Goal: Task Accomplishment & Management: Complete application form

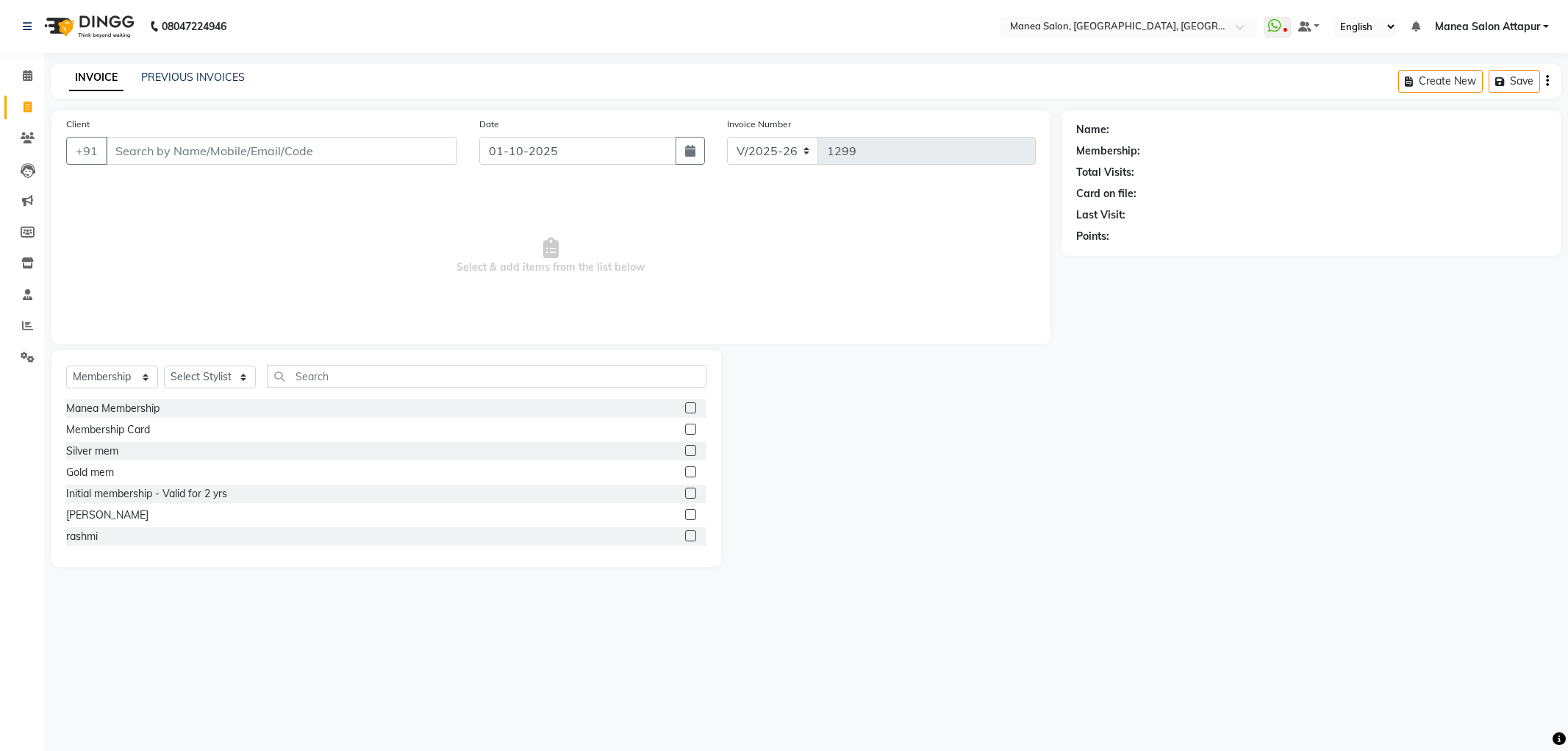
select select "6587"
select select "membership"
click at [35, 318] on span at bounding box center [28, 325] width 26 height 17
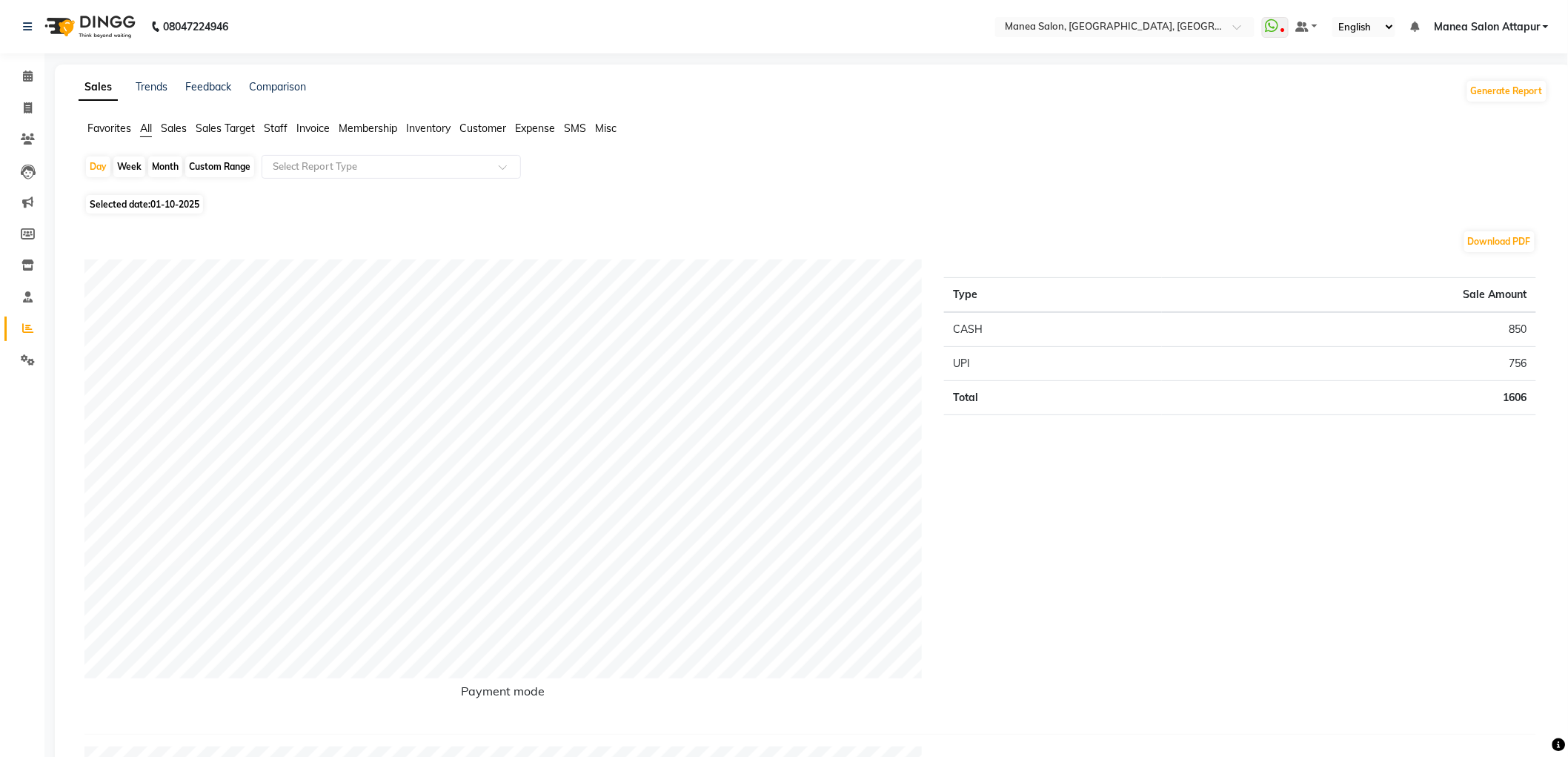
click at [174, 168] on div "Month" at bounding box center [165, 166] width 34 height 21
select select "10"
select select "2025"
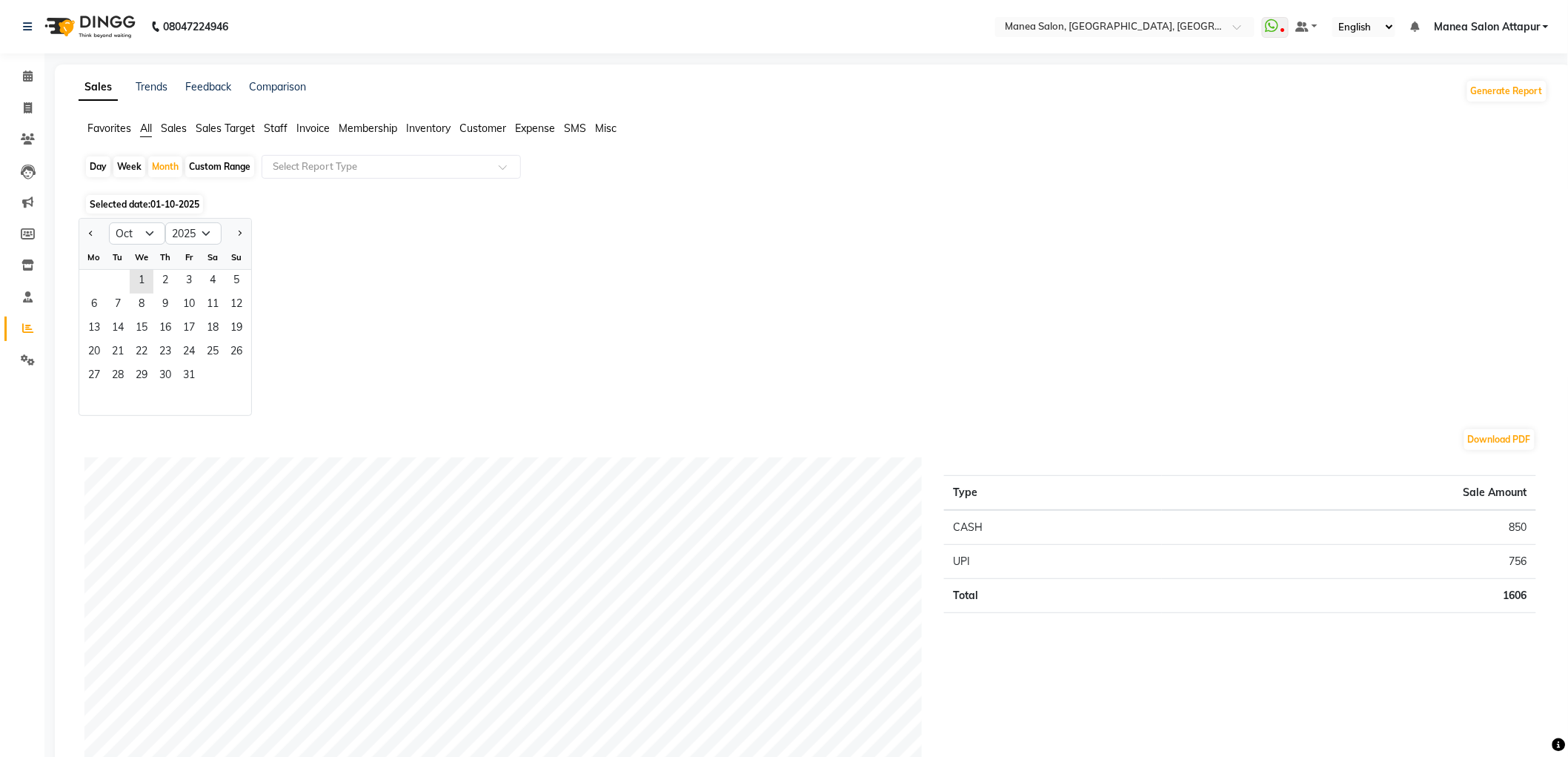
click at [181, 253] on div "Fr" at bounding box center [189, 257] width 24 height 24
click at [178, 275] on span "3" at bounding box center [189, 282] width 24 height 24
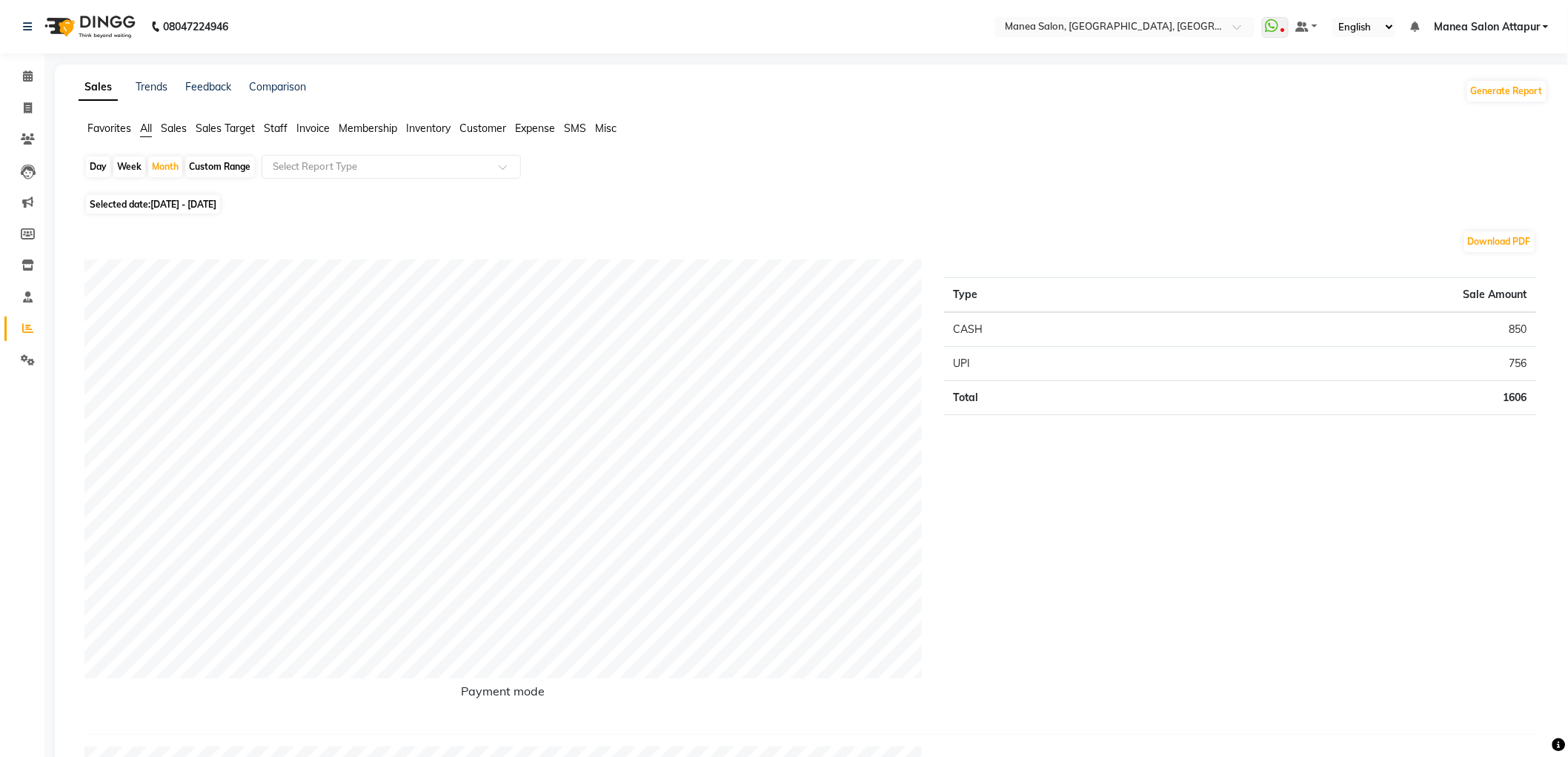
drag, startPoint x: 165, startPoint y: 166, endPoint x: 185, endPoint y: 193, distance: 33.6
click at [166, 166] on div "Month" at bounding box center [165, 166] width 34 height 21
select select "10"
select select "2025"
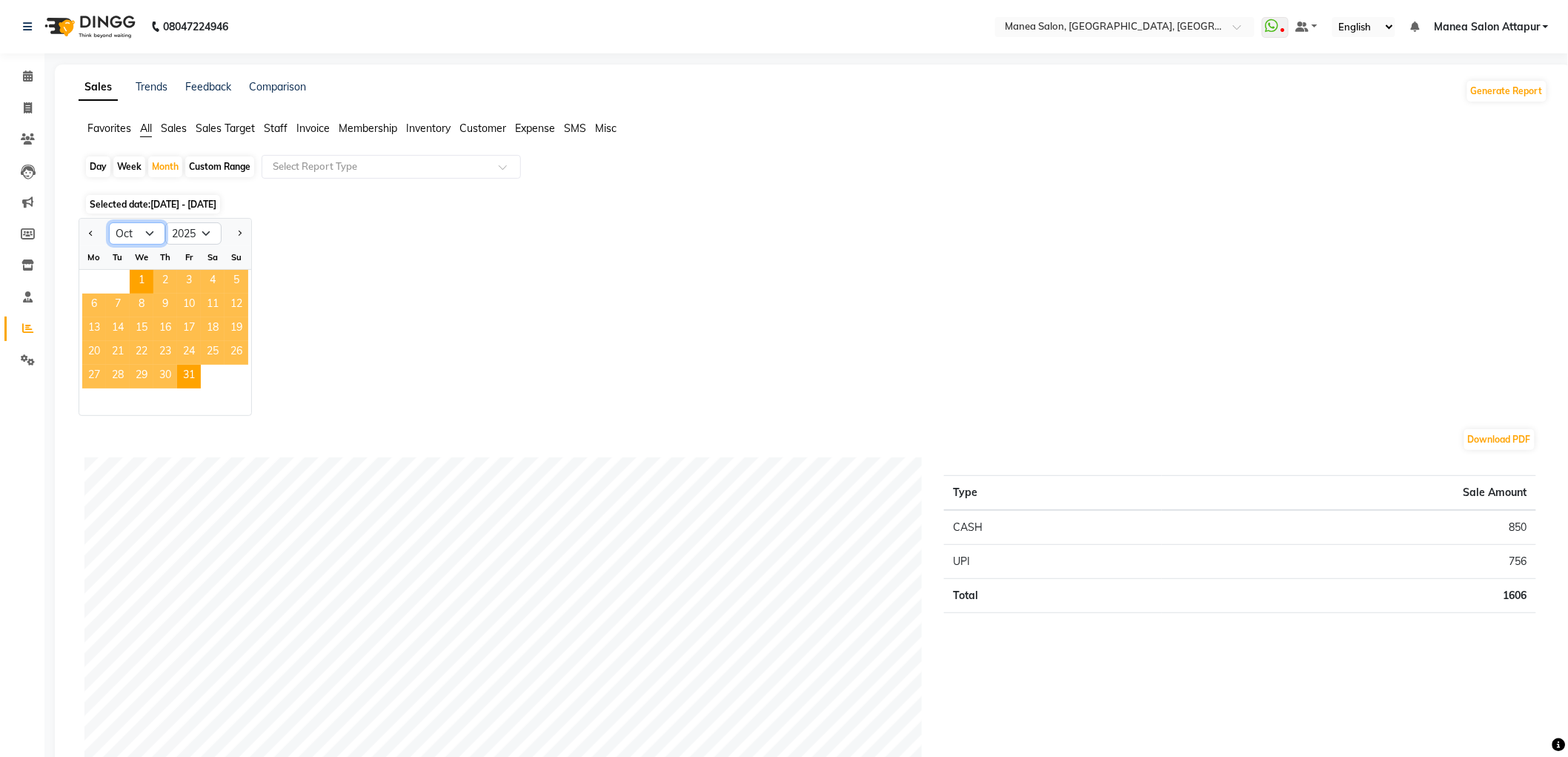
click at [124, 241] on select "Jan Feb Mar Apr May Jun [DATE] Aug Sep Oct Nov Dec" at bounding box center [137, 233] width 57 height 22
select select "9"
click at [109, 222] on select "Jan Feb Mar Apr May Jun [DATE] Aug Sep Oct Nov Dec" at bounding box center [137, 233] width 57 height 22
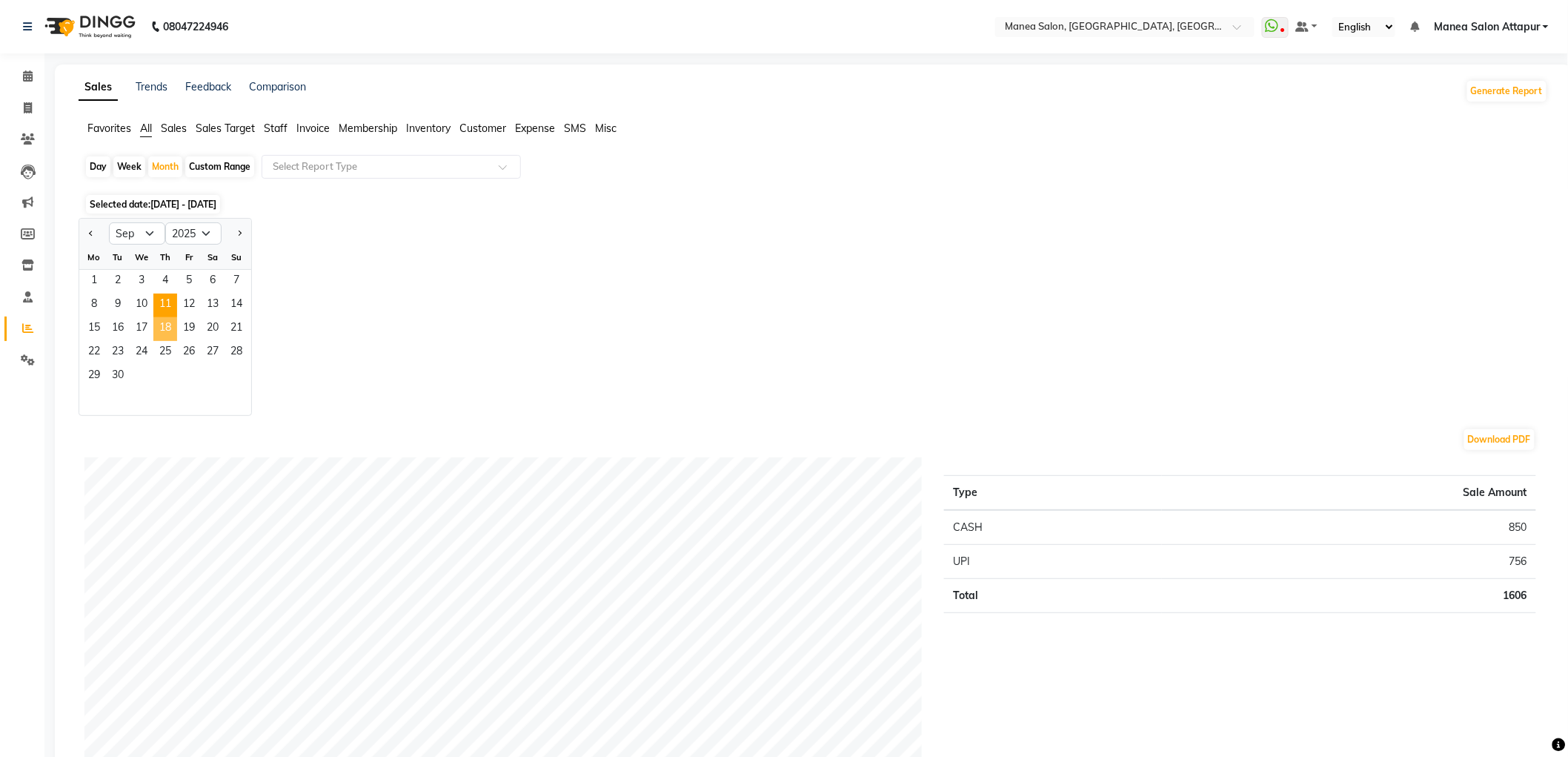
click at [169, 311] on span "11" at bounding box center [166, 306] width 24 height 24
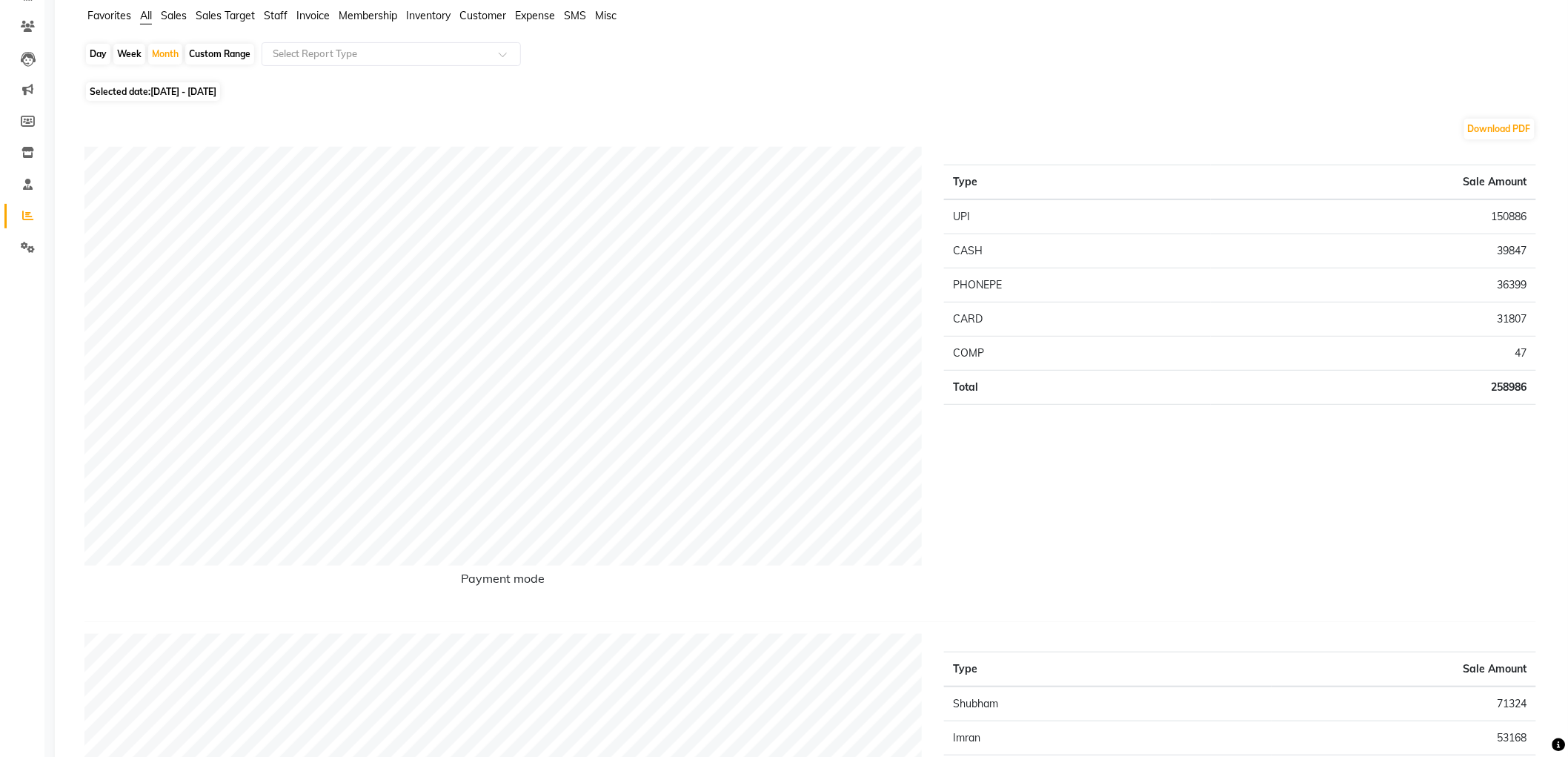
scroll to position [82, 0]
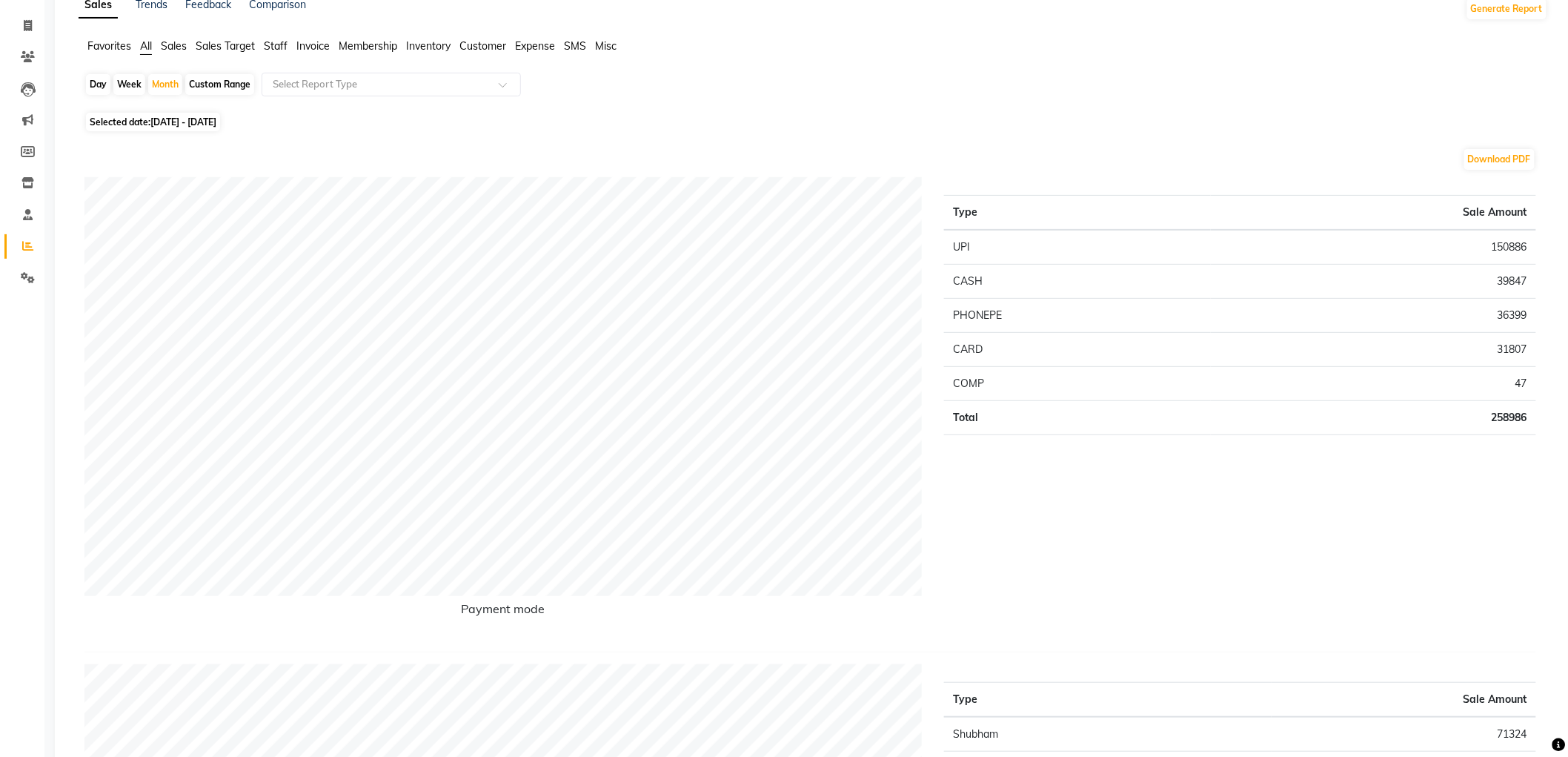
click at [179, 104] on div "Day Week Month Custom Range Select Report Type" at bounding box center [813, 90] width 1457 height 36
click at [178, 129] on span "Selected date: [DATE] - [DATE]" at bounding box center [153, 122] width 135 height 18
select select "9"
select select "2025"
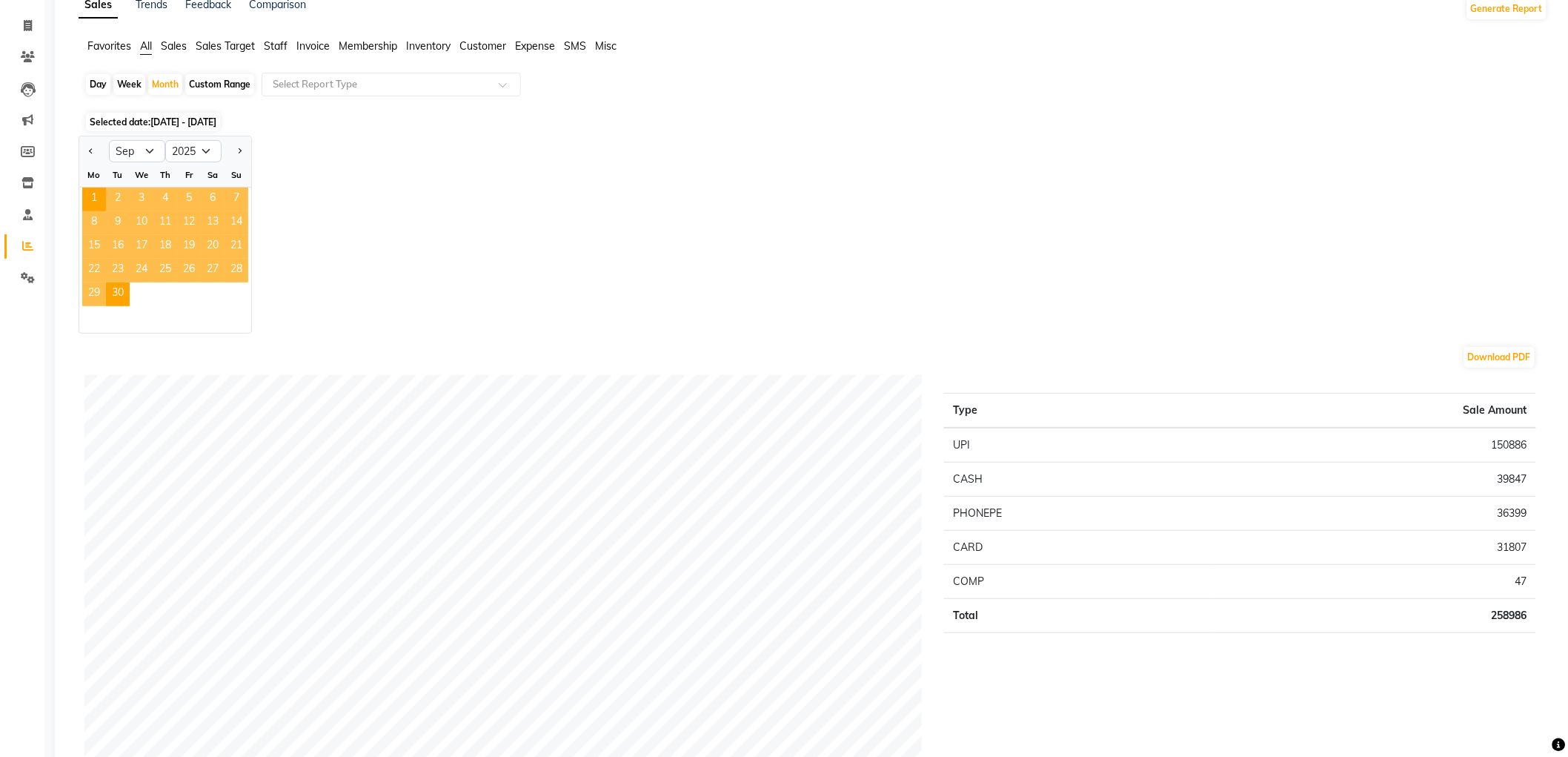
click at [169, 114] on span "Selected date: [DATE] - [DATE]" at bounding box center [153, 122] width 135 height 18
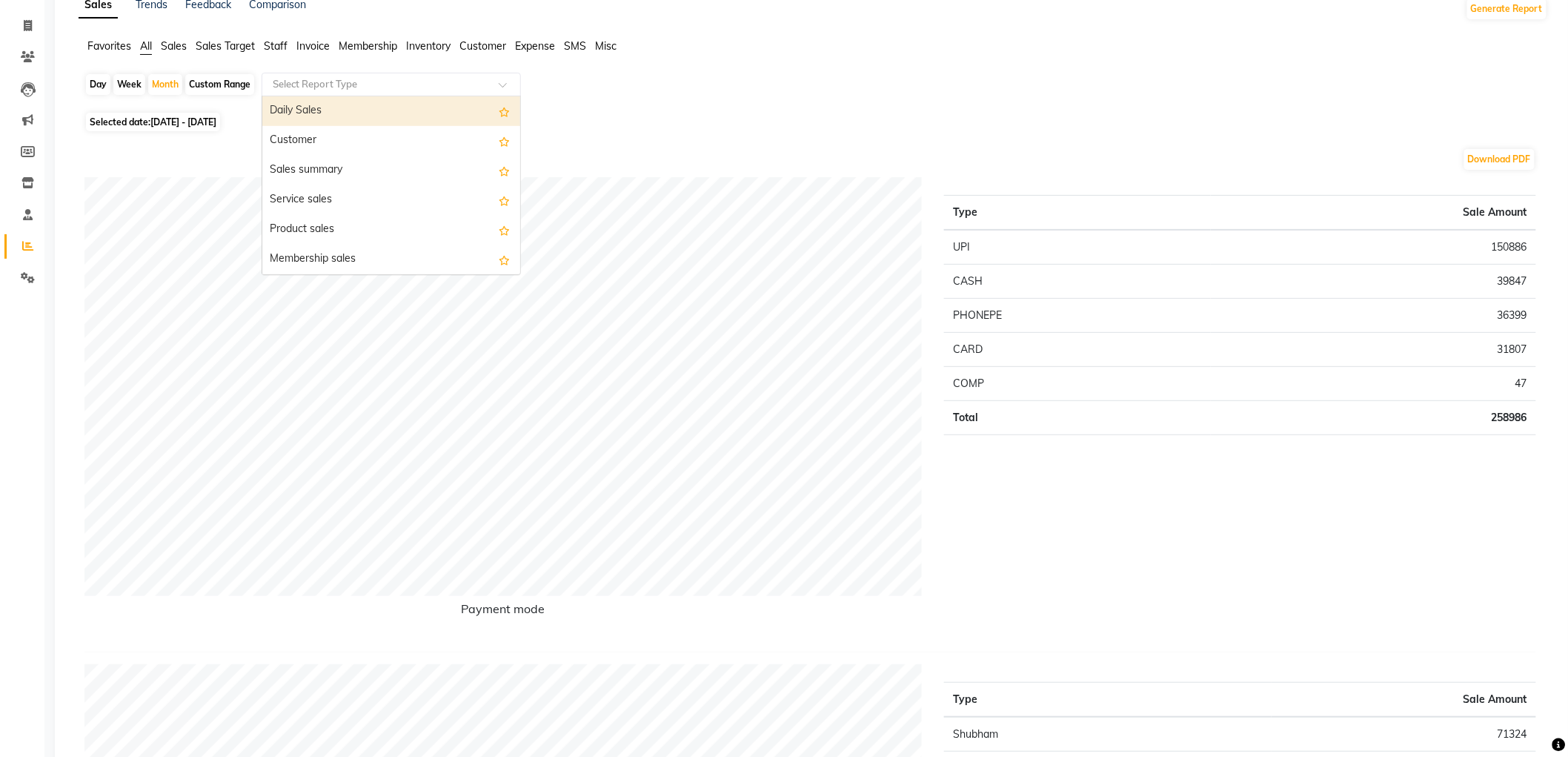
click at [339, 89] on input "text" at bounding box center [376, 84] width 213 height 15
click at [349, 267] on div "Membership sales" at bounding box center [392, 259] width 258 height 29
select select "filtered_report"
select select "csv"
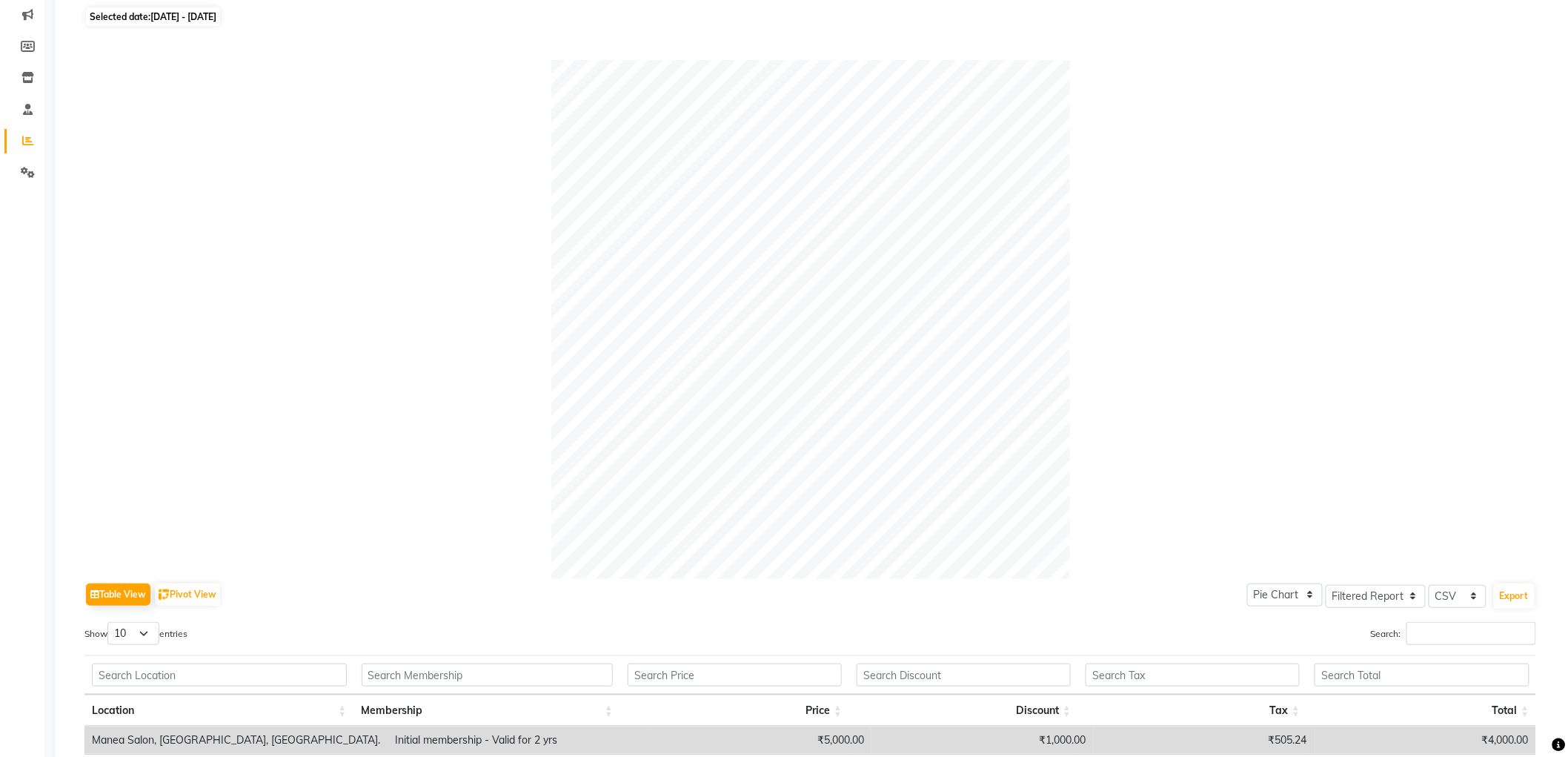
scroll to position [0, 0]
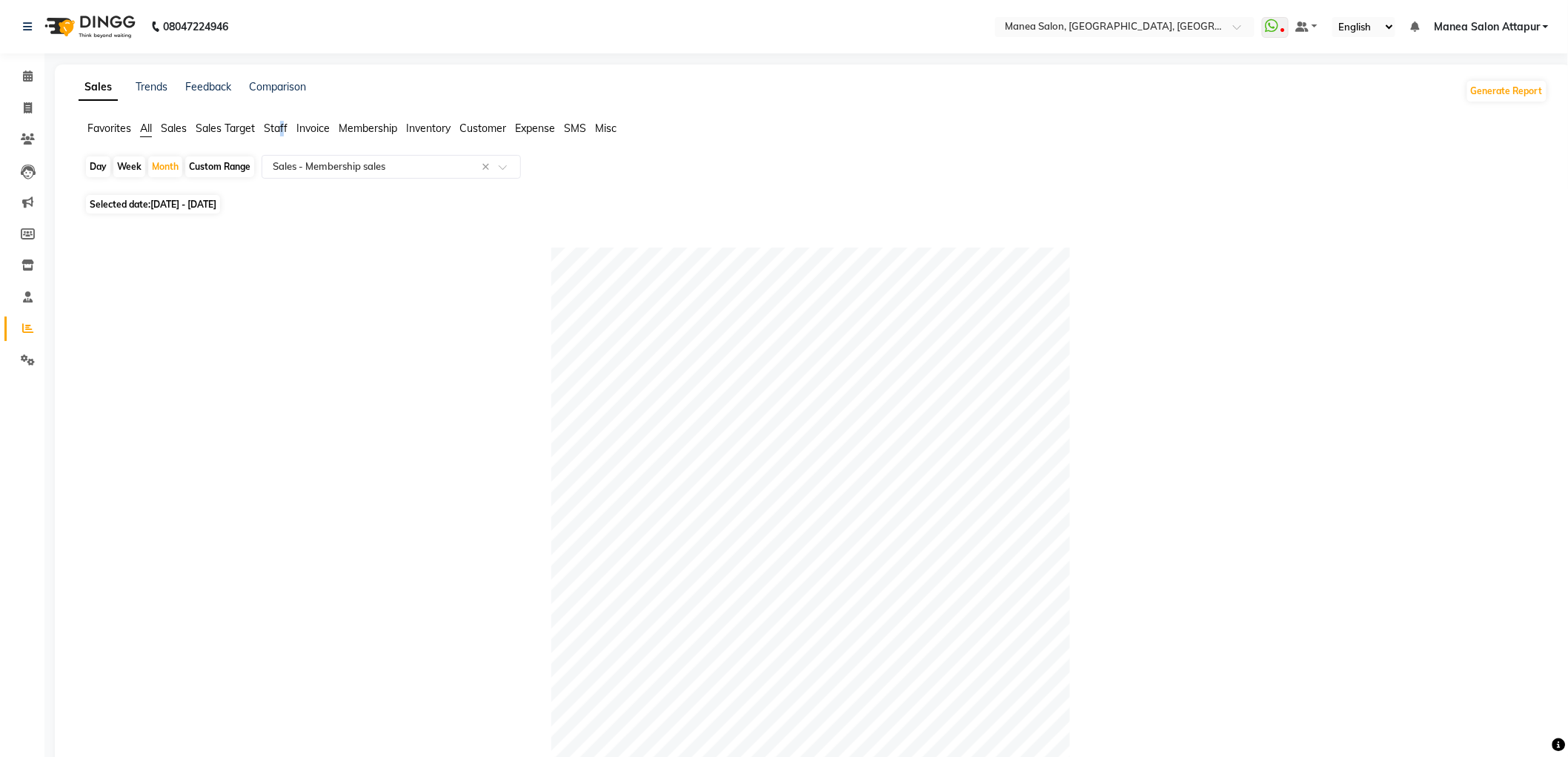
click at [283, 129] on span "Staff" at bounding box center [275, 128] width 24 height 14
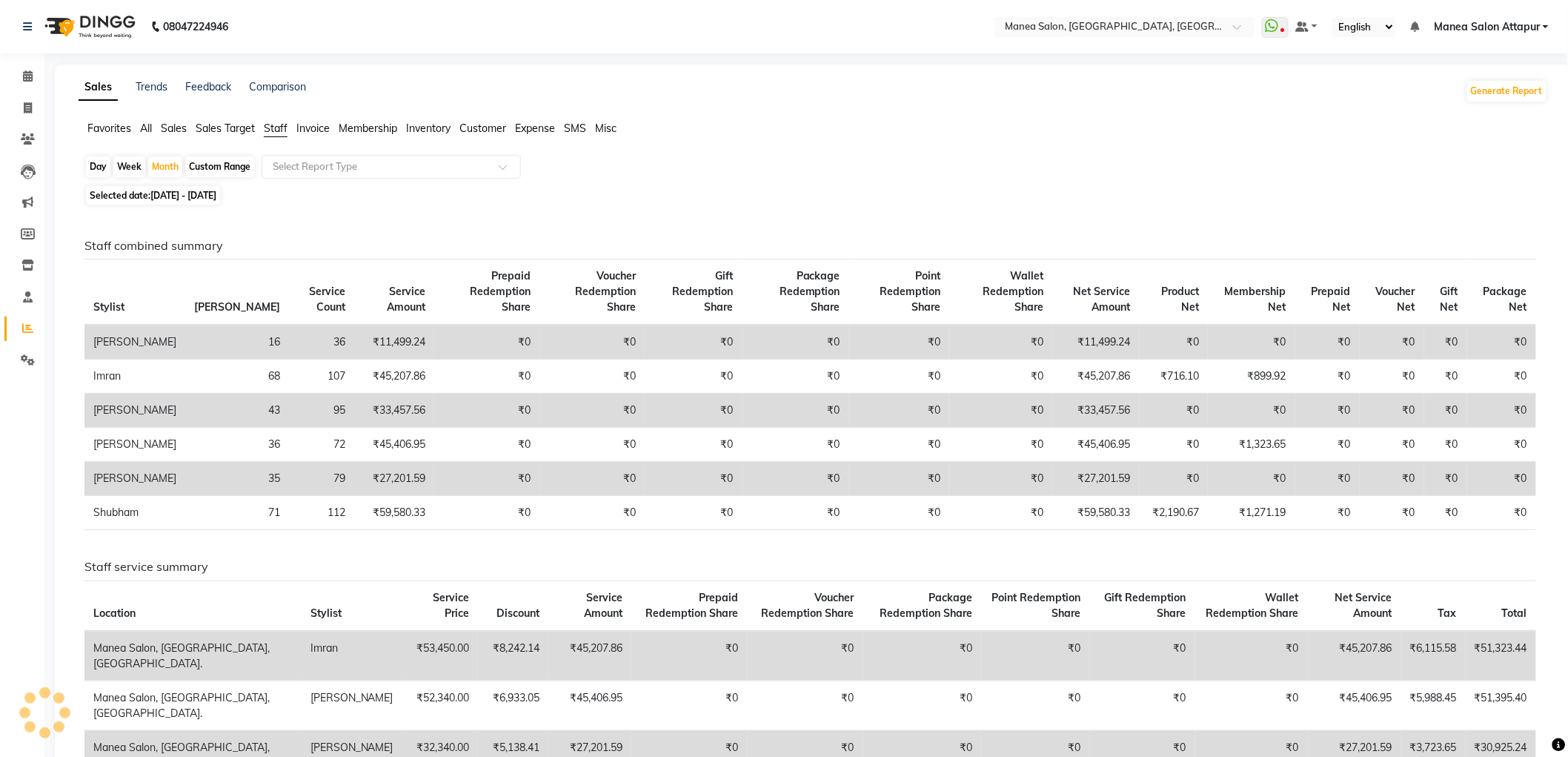
click at [308, 145] on div "Favorites All Sales Sales Target Staff Invoice Membership Inventory Customer Ex…" at bounding box center [813, 135] width 1492 height 28
click at [279, 130] on span "Staff" at bounding box center [275, 128] width 24 height 14
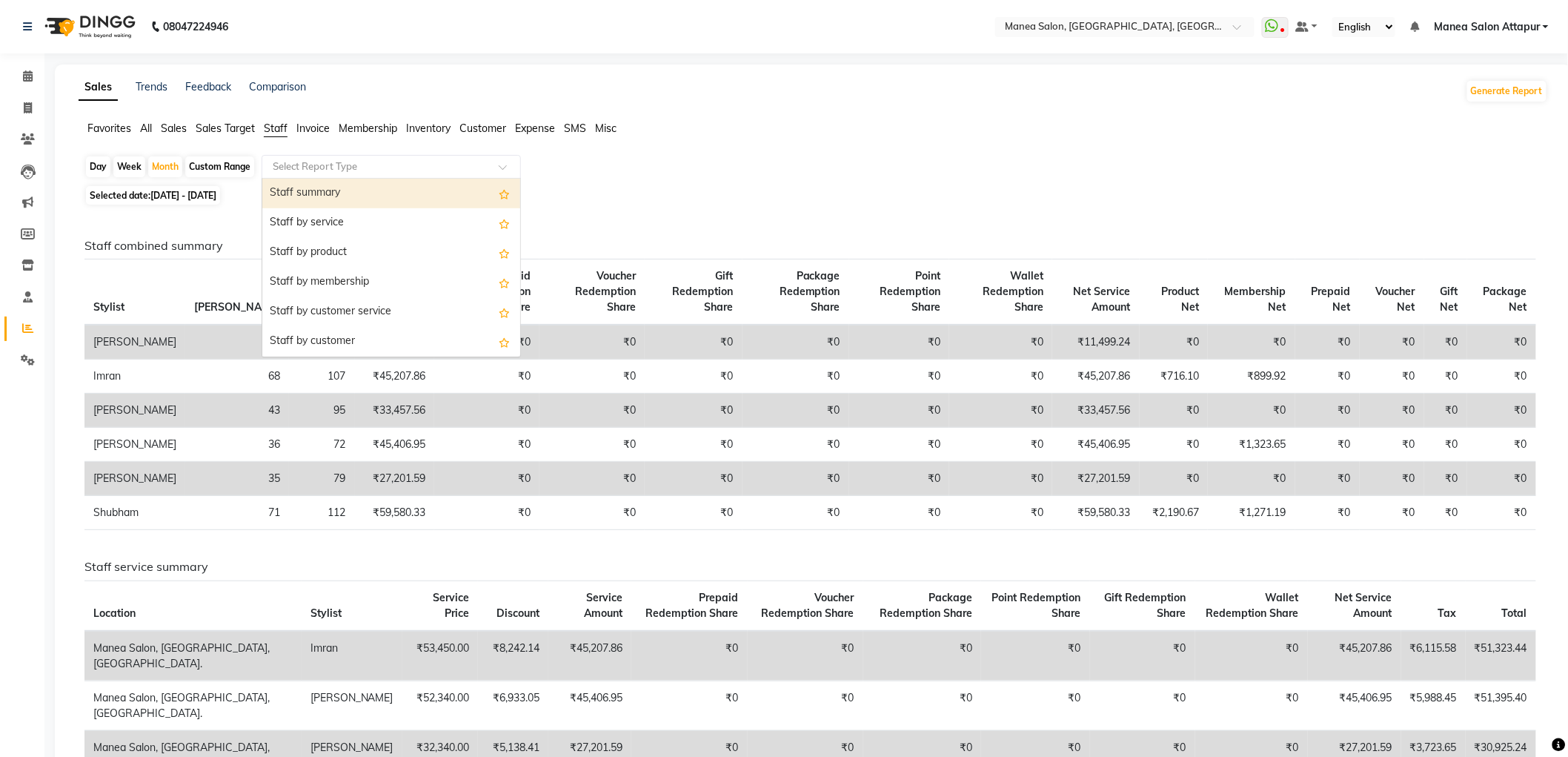
click at [311, 174] on input "text" at bounding box center [376, 166] width 213 height 15
click at [349, 289] on div "Staff by membership" at bounding box center [392, 282] width 258 height 29
select select "filtered_report"
select select "csv"
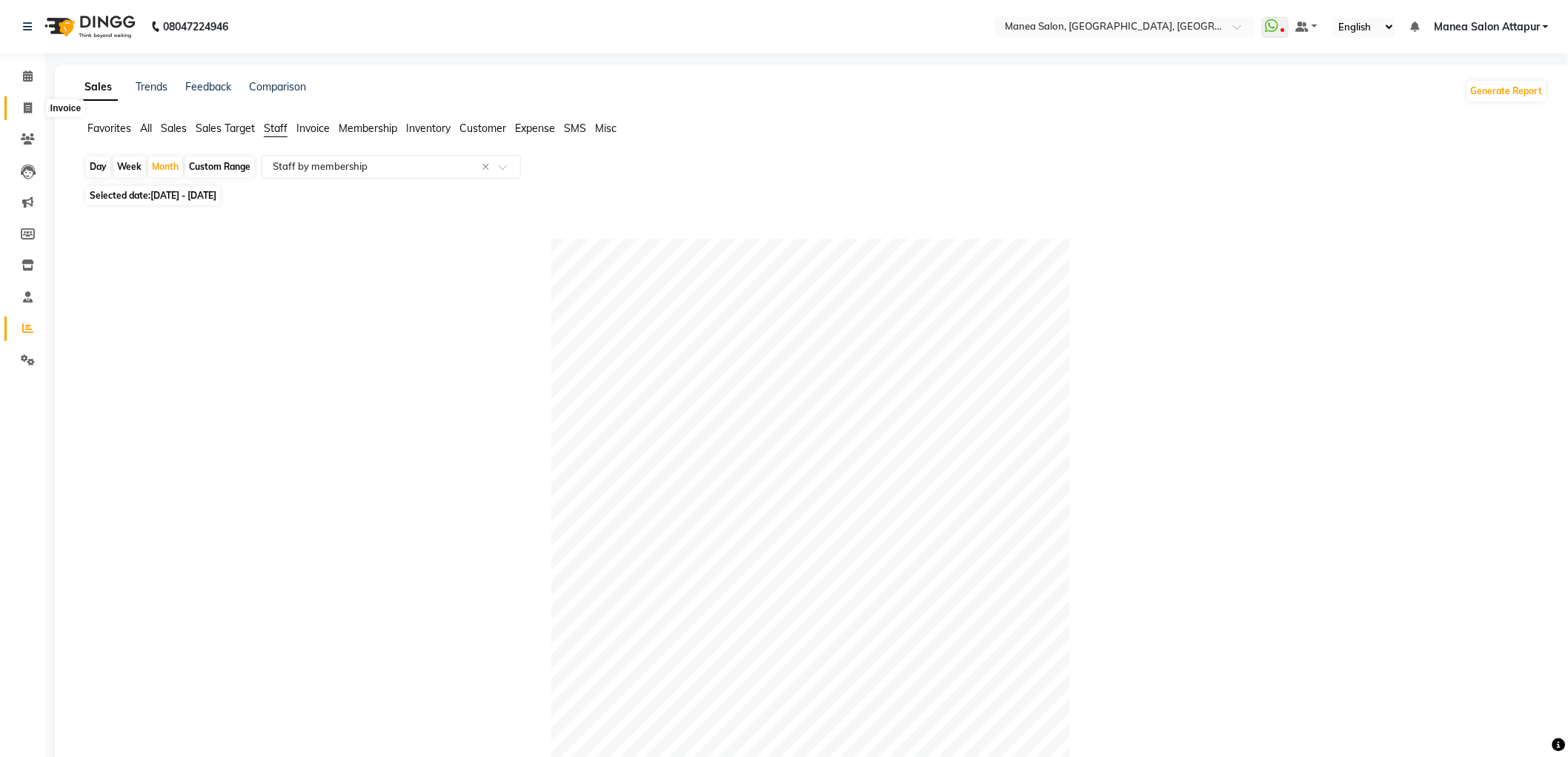
click at [35, 102] on span at bounding box center [28, 108] width 26 height 17
select select "service"
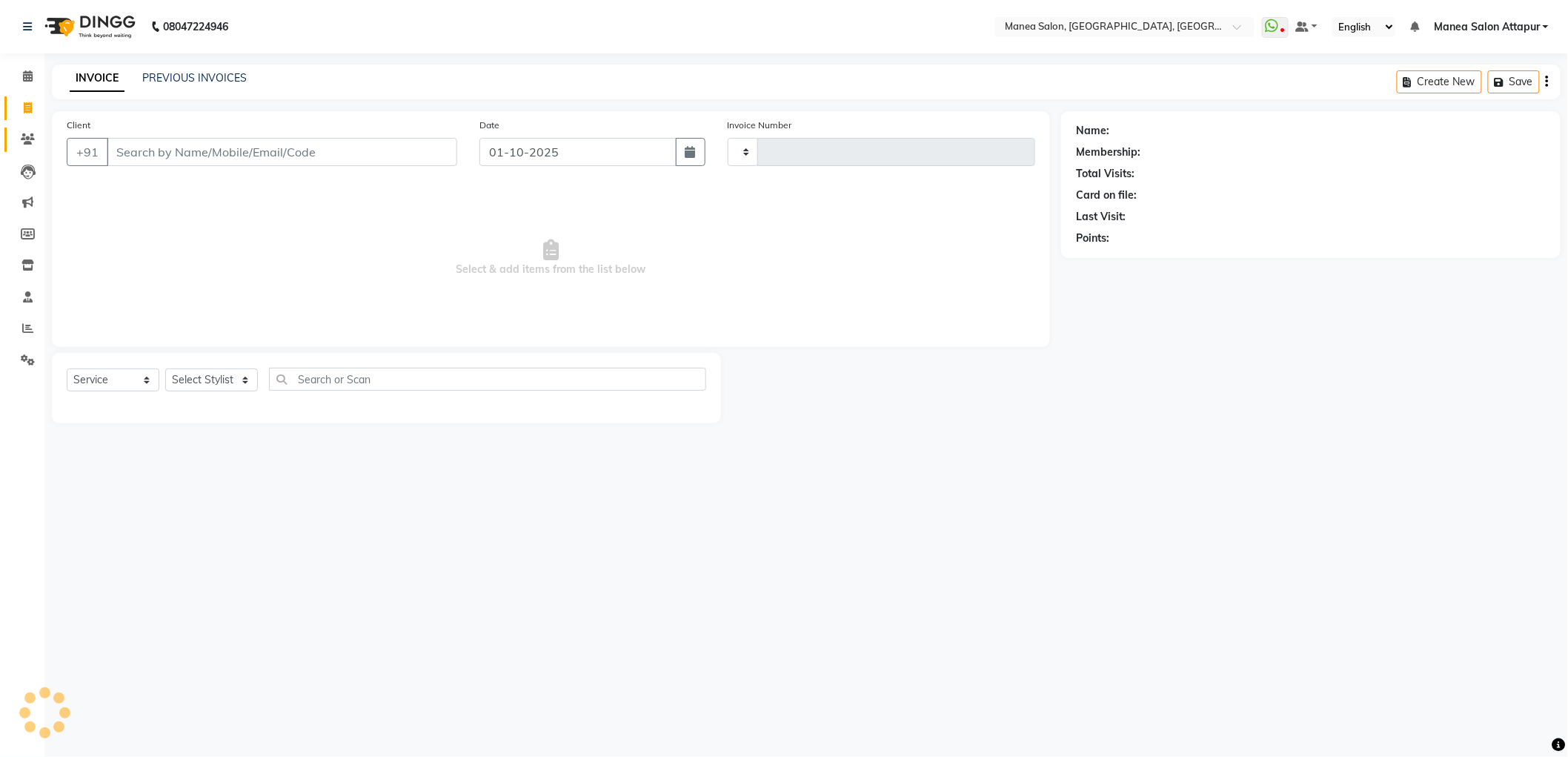
type input "1299"
select select "6587"
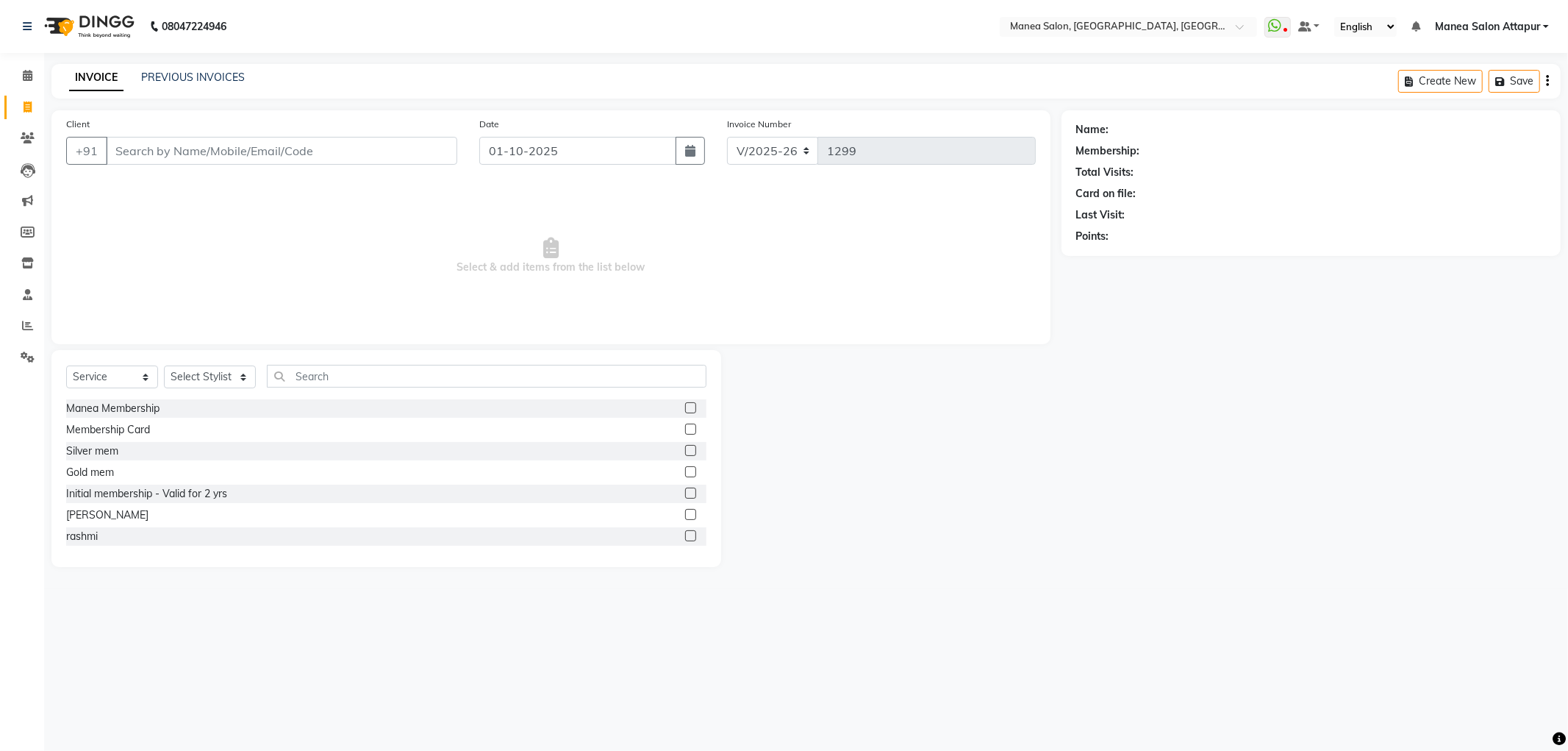
select select "membership"
click at [28, 324] on icon at bounding box center [28, 325] width 11 height 11
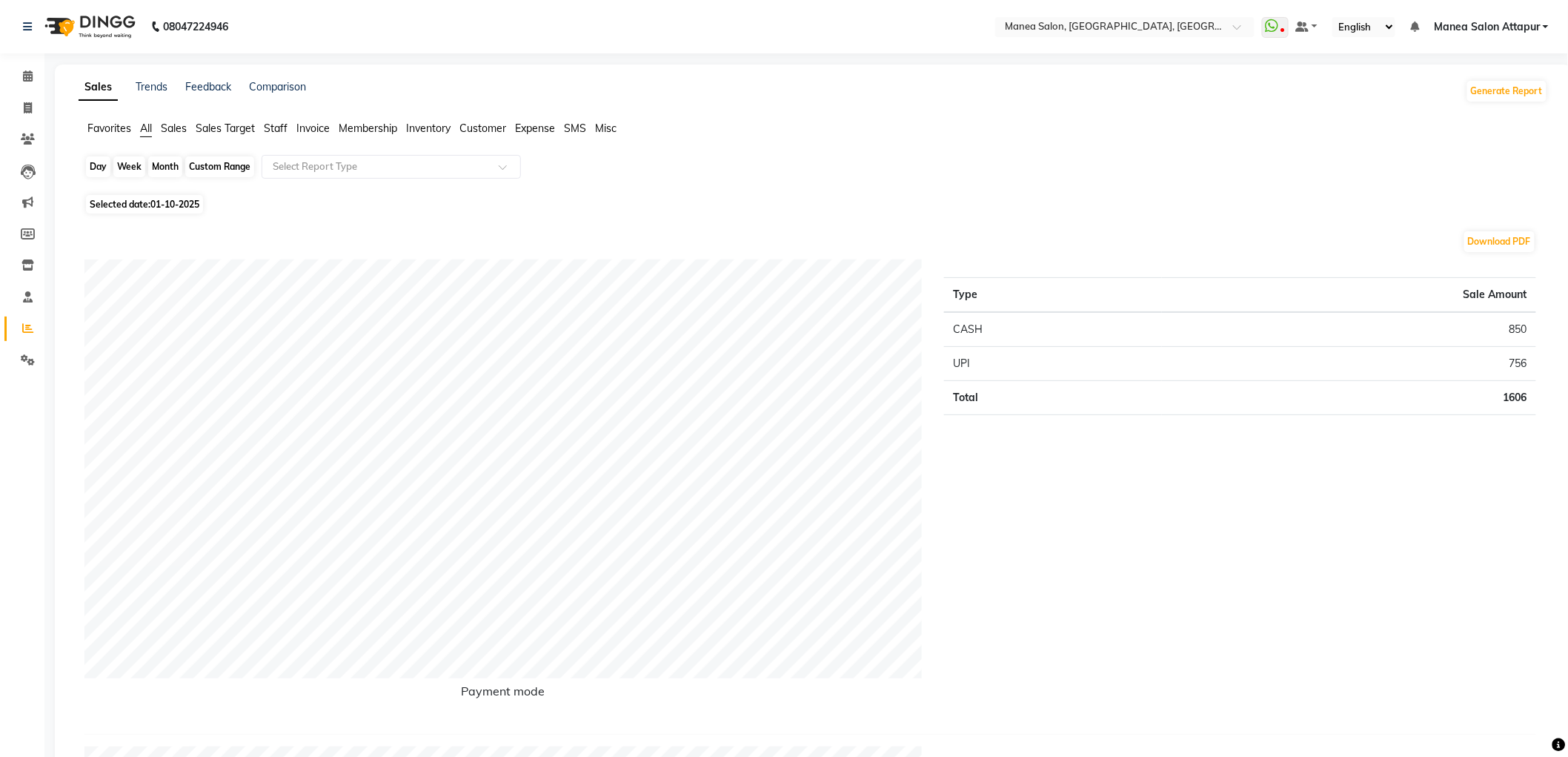
click at [98, 171] on div "Day" at bounding box center [98, 166] width 25 height 21
select select "10"
select select "2025"
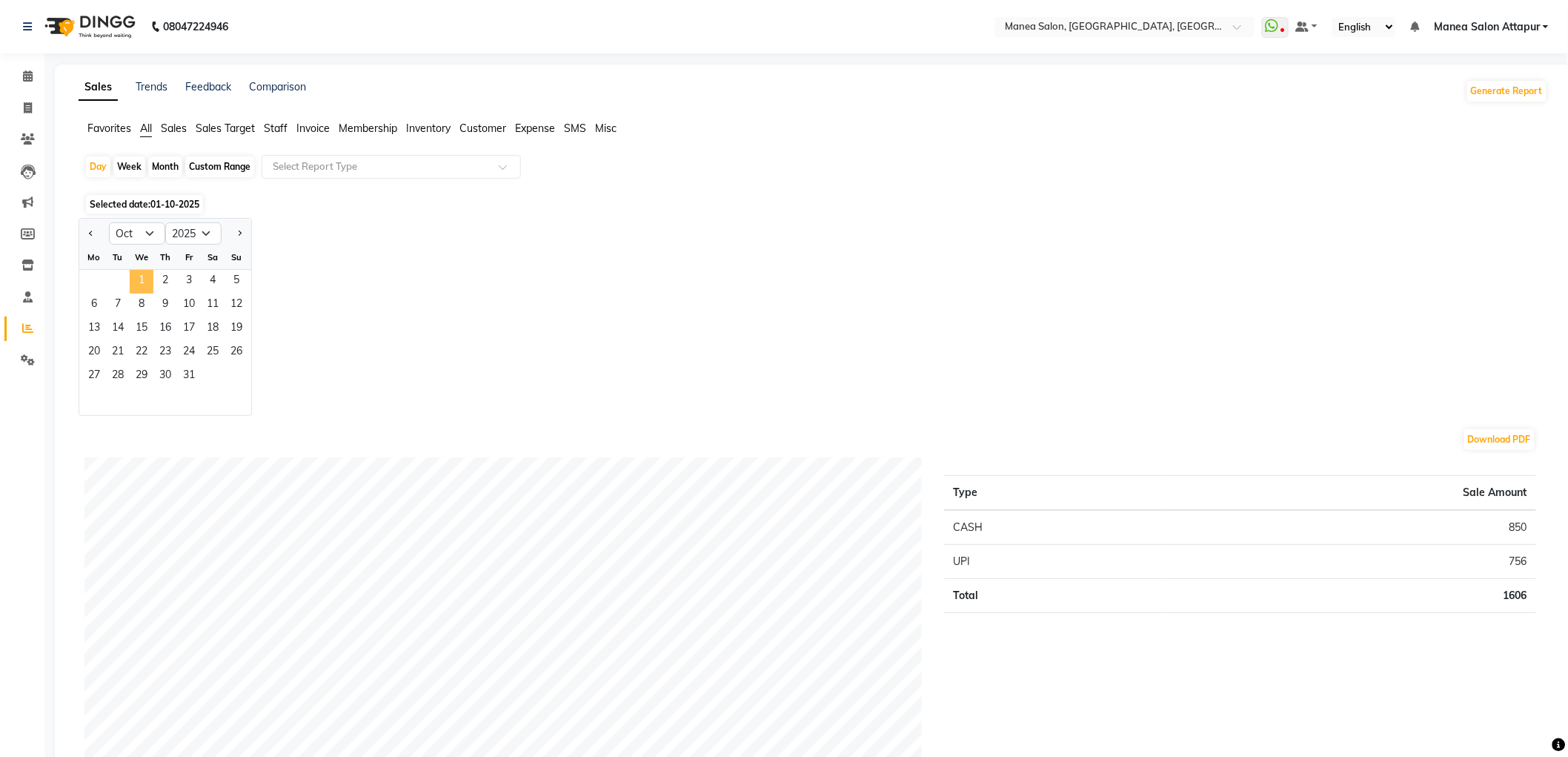
click at [142, 278] on span "1" at bounding box center [142, 282] width 24 height 24
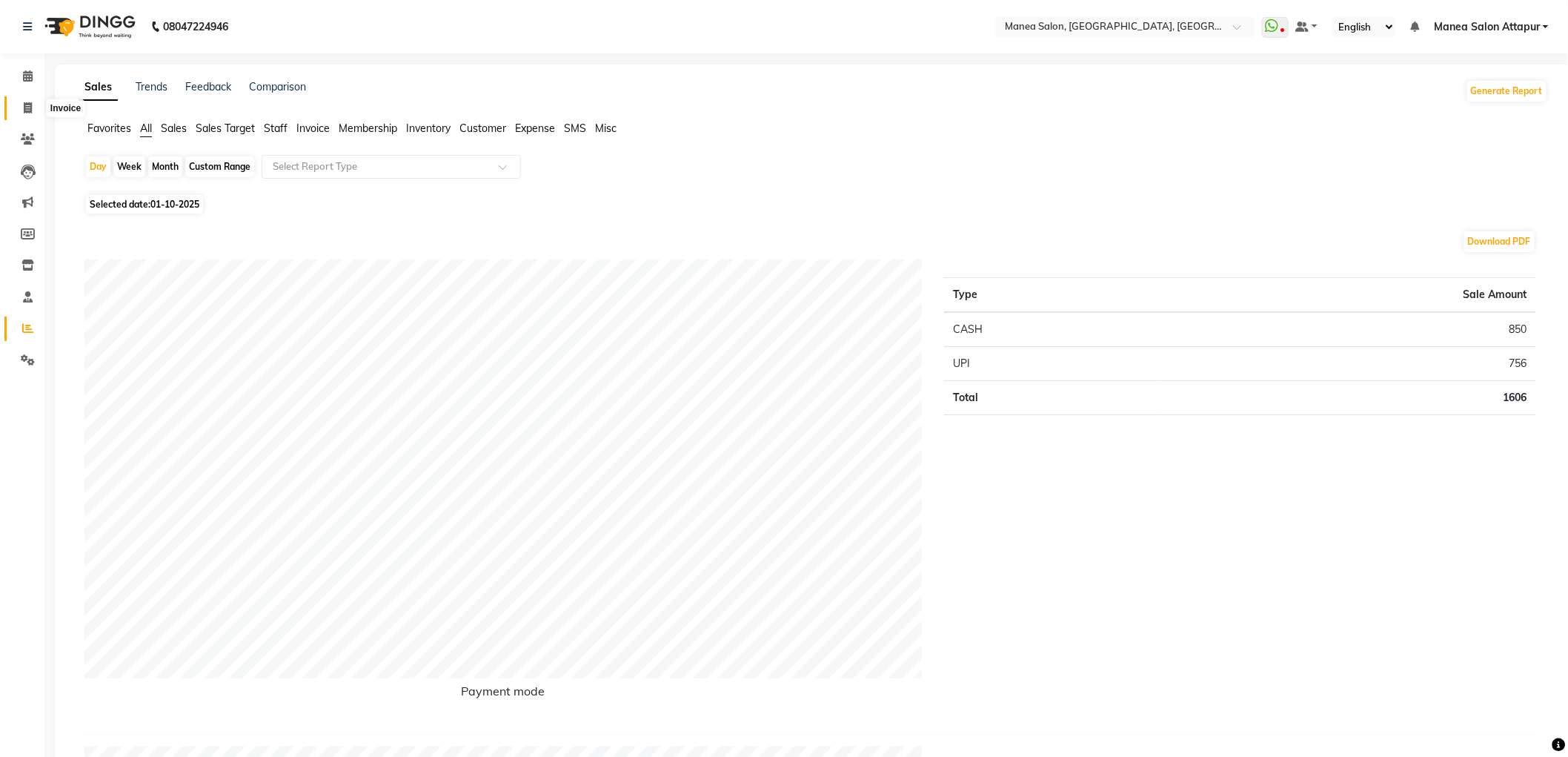
click at [29, 102] on icon at bounding box center [28, 107] width 8 height 11
select select "service"
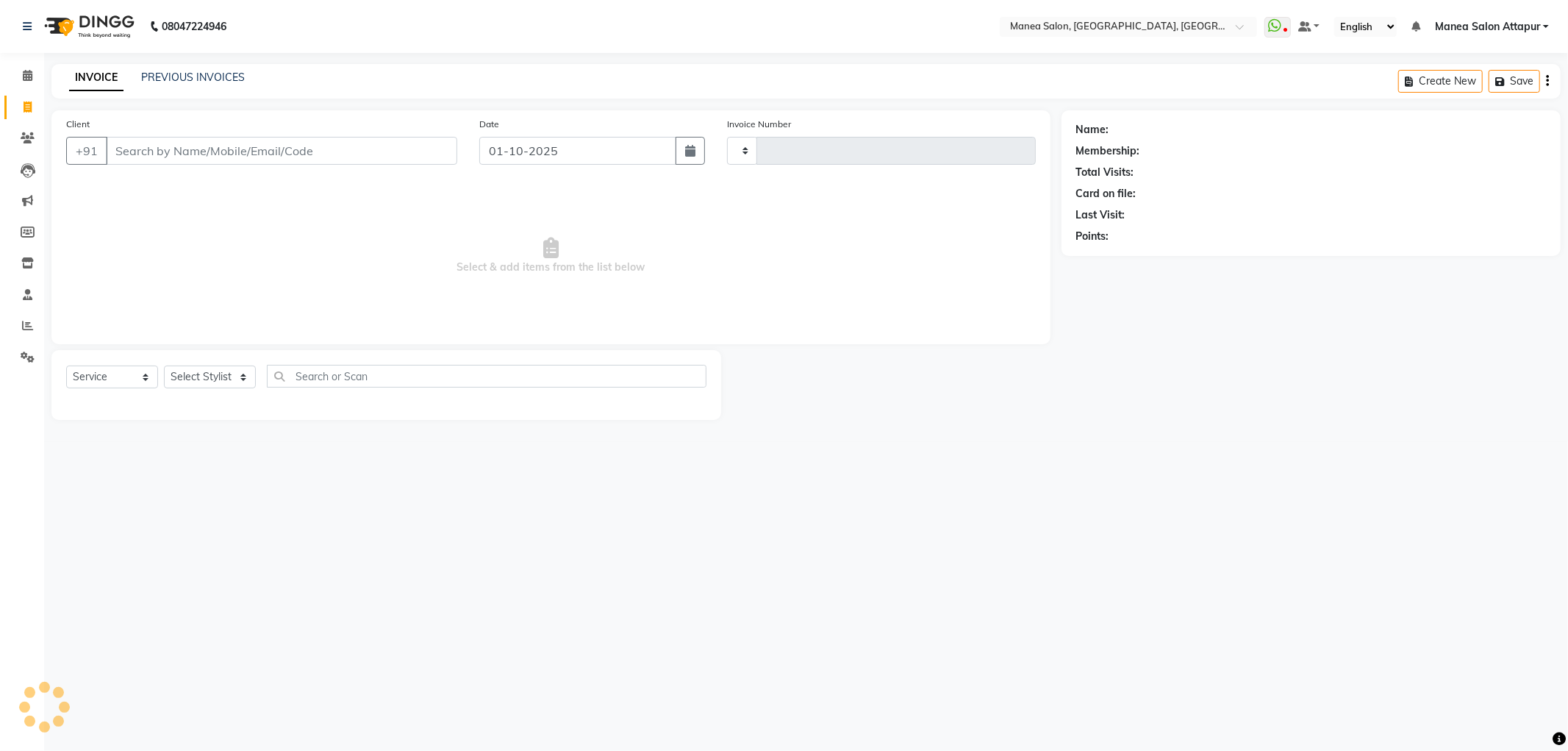
type input "1299"
select select "6587"
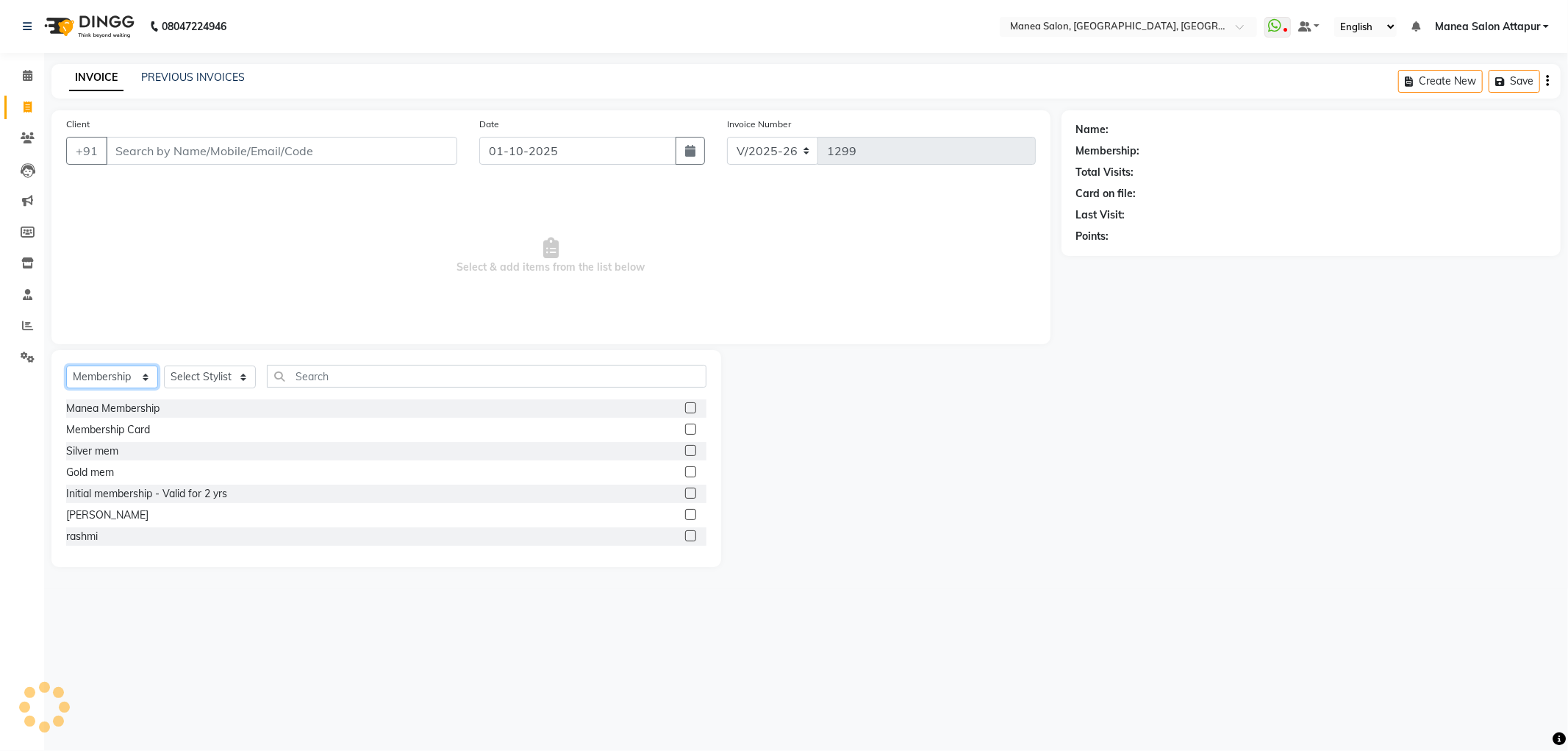
click at [87, 379] on select "Select Service Product Membership Package Voucher Prepaid Gift Card" at bounding box center [112, 377] width 92 height 23
select select "service"
click at [66, 366] on select "Select Service Product Membership Package Voucher Prepaid Gift Card" at bounding box center [112, 377] width 92 height 23
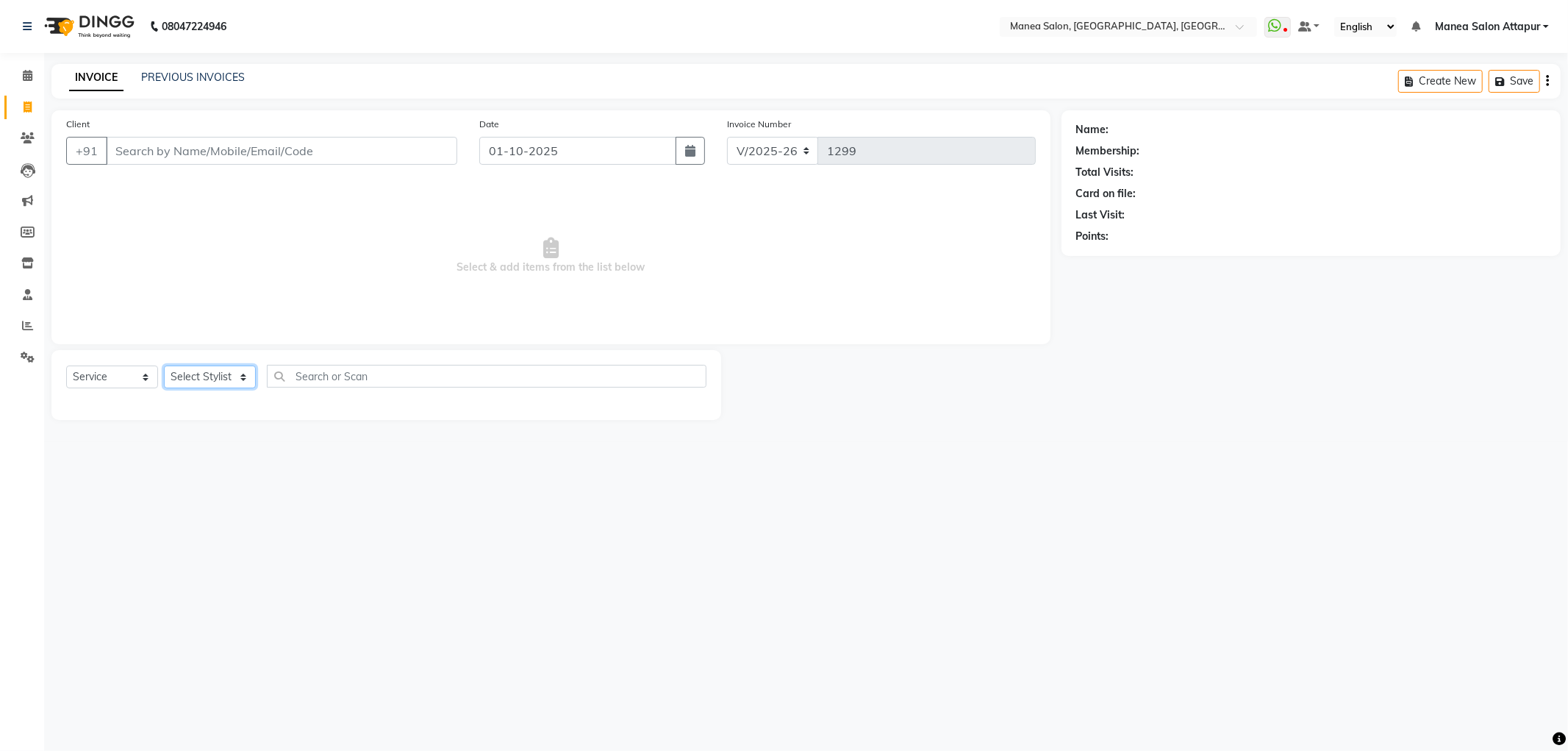
drag, startPoint x: 235, startPoint y: 370, endPoint x: 231, endPoint y: 386, distance: 16.5
click at [236, 370] on select "Select Stylist Aryan Ashok [PERSON_NAME] [PERSON_NAME] [PERSON_NAME] [PERSON_NA…" at bounding box center [210, 377] width 92 height 23
select select "51269"
click at [164, 366] on select "Select Stylist Aryan Ashok [PERSON_NAME] [PERSON_NAME] [PERSON_NAME] [PERSON_NA…" at bounding box center [210, 377] width 92 height 23
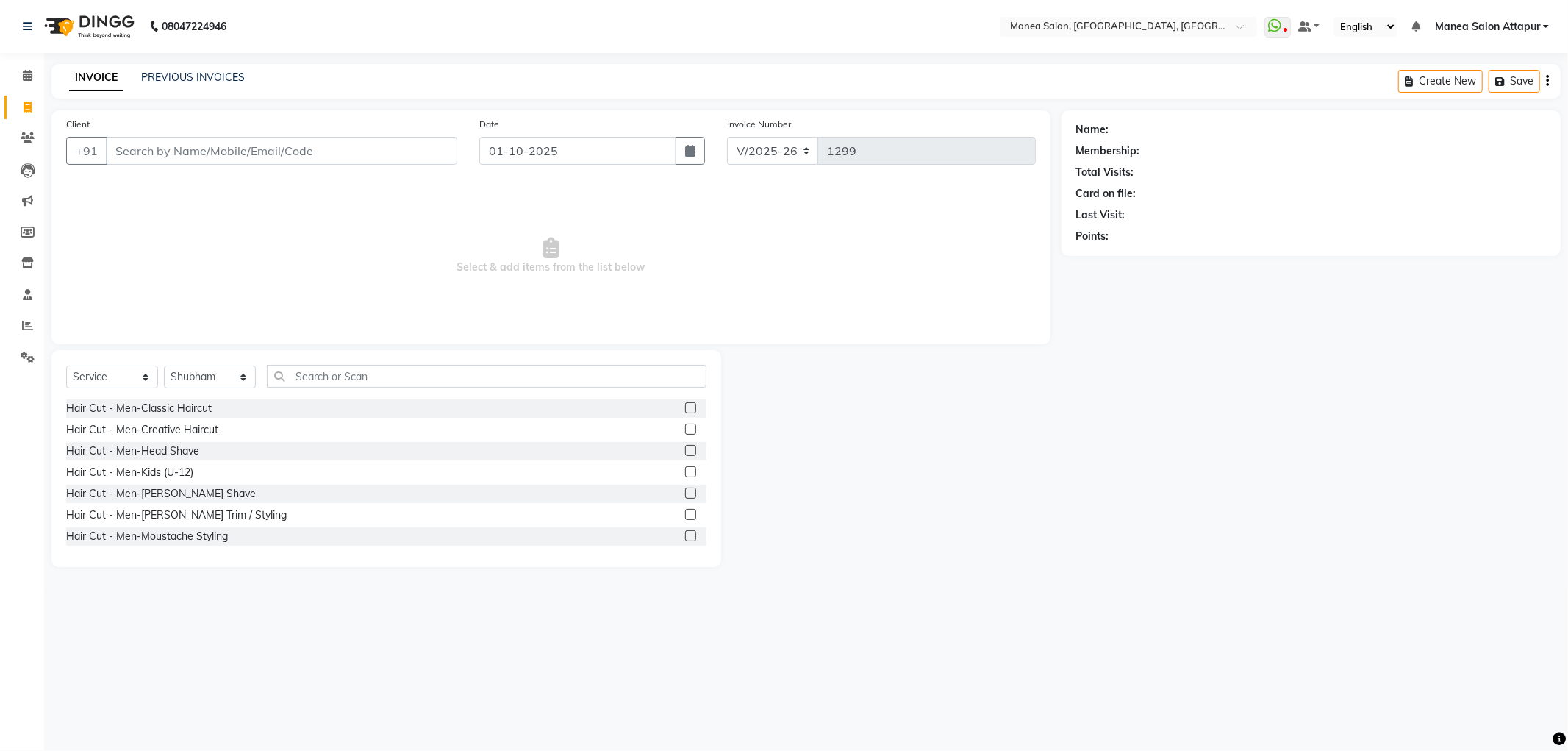
click at [246, 130] on div "Client +91" at bounding box center [261, 146] width 413 height 60
click at [232, 156] on input "Client" at bounding box center [281, 150] width 351 height 28
type input "9"
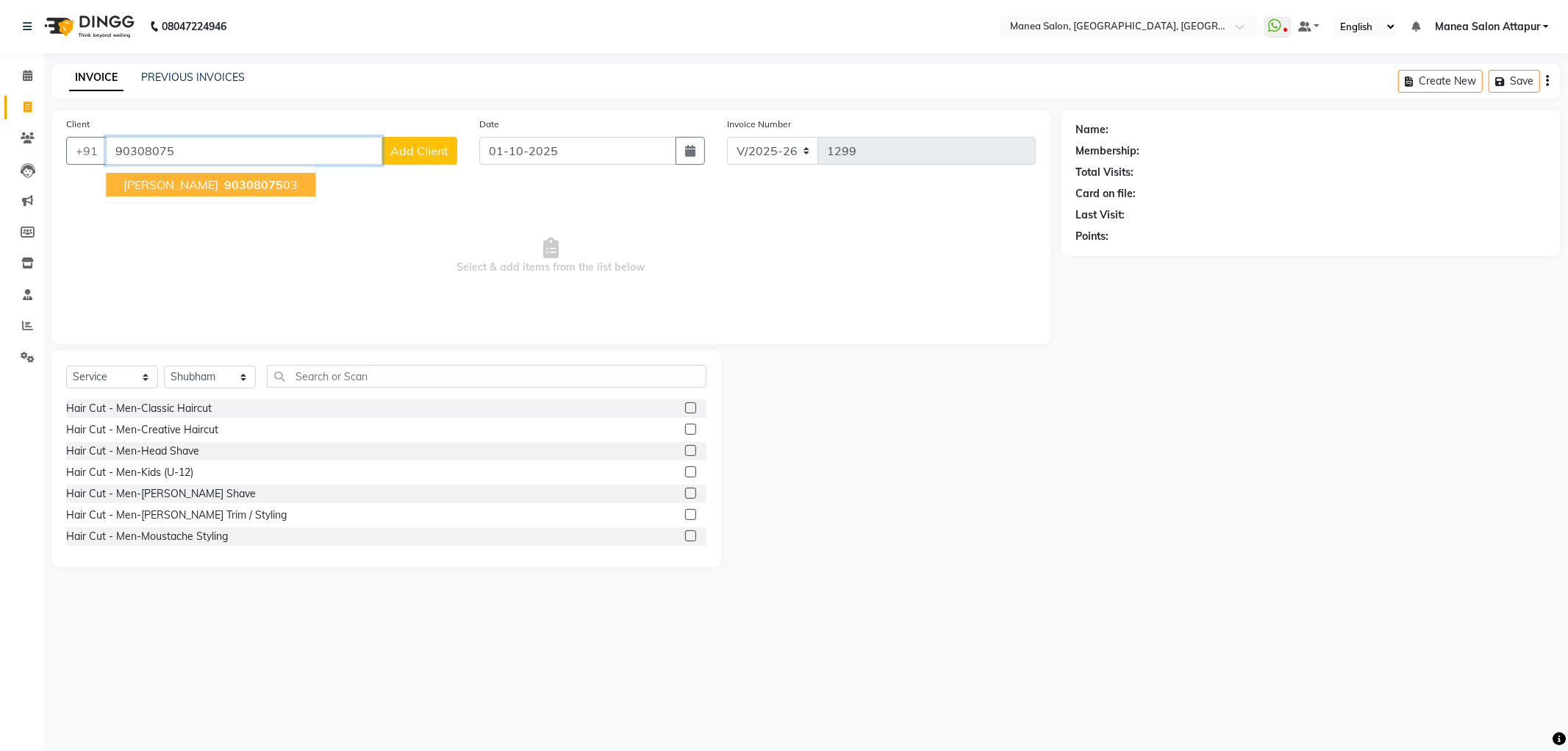
click at [224, 184] on span "90308075" at bounding box center [253, 184] width 58 height 15
type input "9030807503"
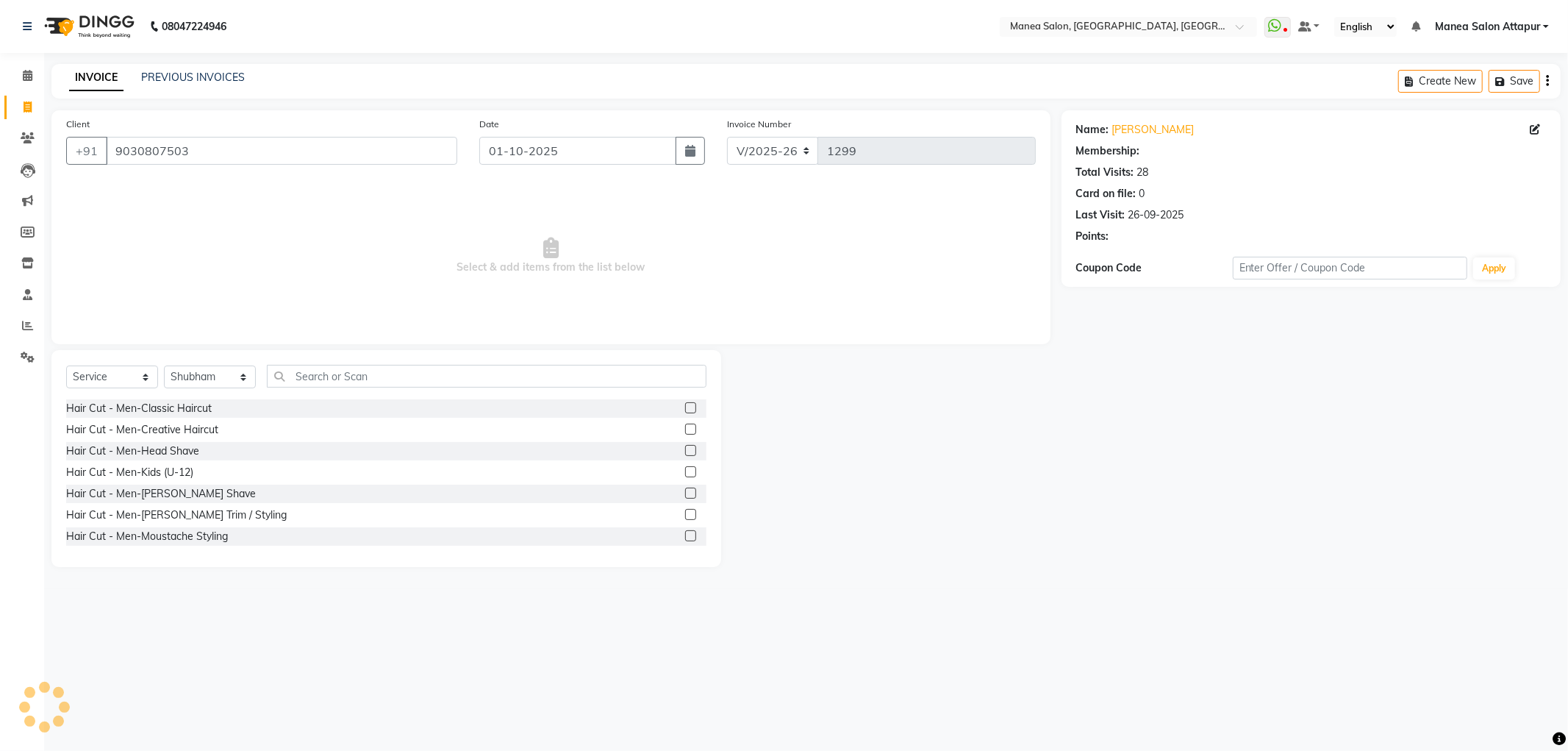
select select "1: Object"
click at [208, 382] on select "Select Stylist Aryan Ashok [PERSON_NAME] [PERSON_NAME] [PERSON_NAME] [PERSON_NA…" at bounding box center [210, 377] width 92 height 23
drag, startPoint x: 210, startPoint y: 373, endPoint x: 232, endPoint y: 373, distance: 22.0
click at [210, 373] on select "Select Stylist Aryan Ashok [PERSON_NAME] [PERSON_NAME] [PERSON_NAME] [PERSON_NA…" at bounding box center [210, 377] width 92 height 23
click at [685, 476] on label at bounding box center [691, 471] width 11 height 11
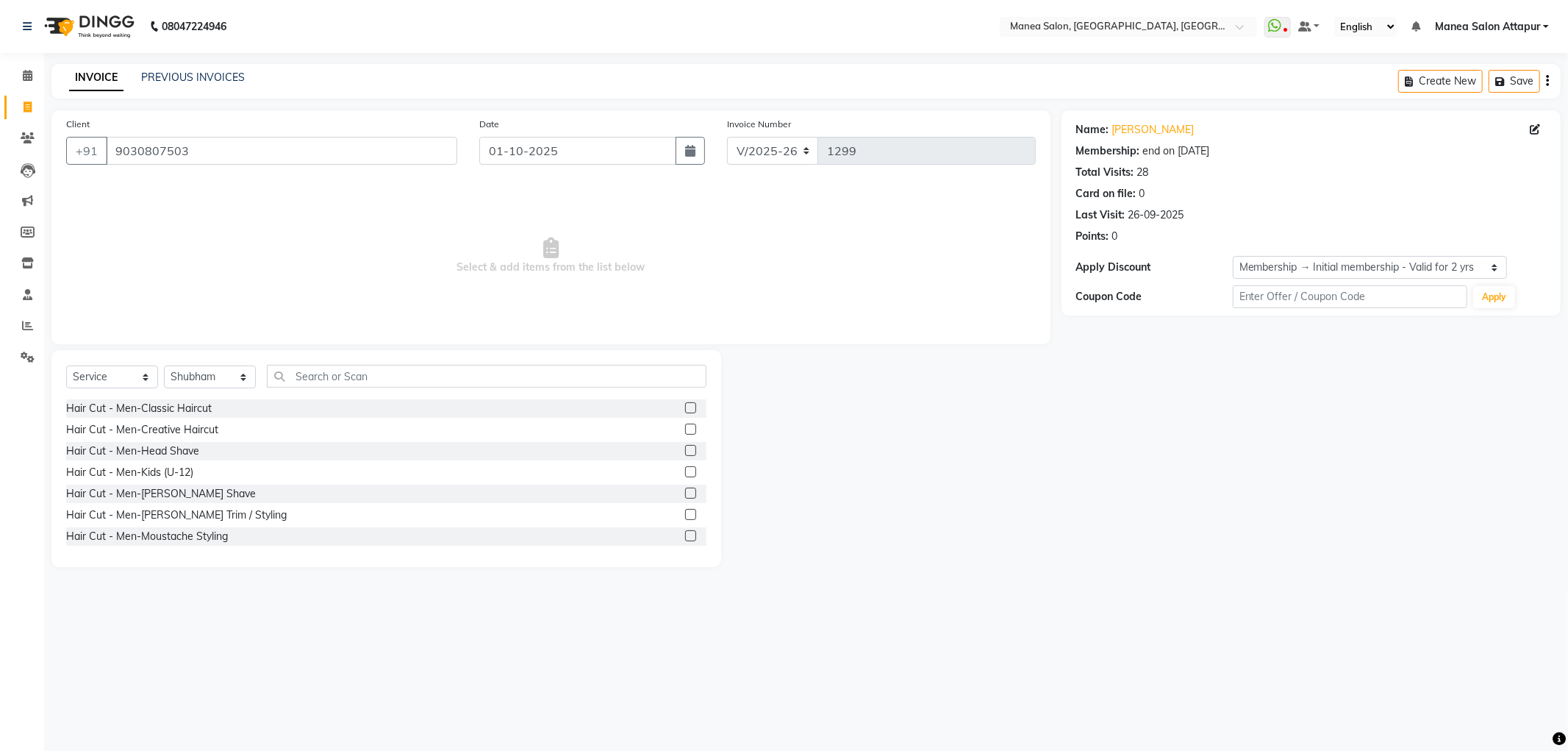
click at [685, 476] on input "checkbox" at bounding box center [690, 472] width 9 height 9
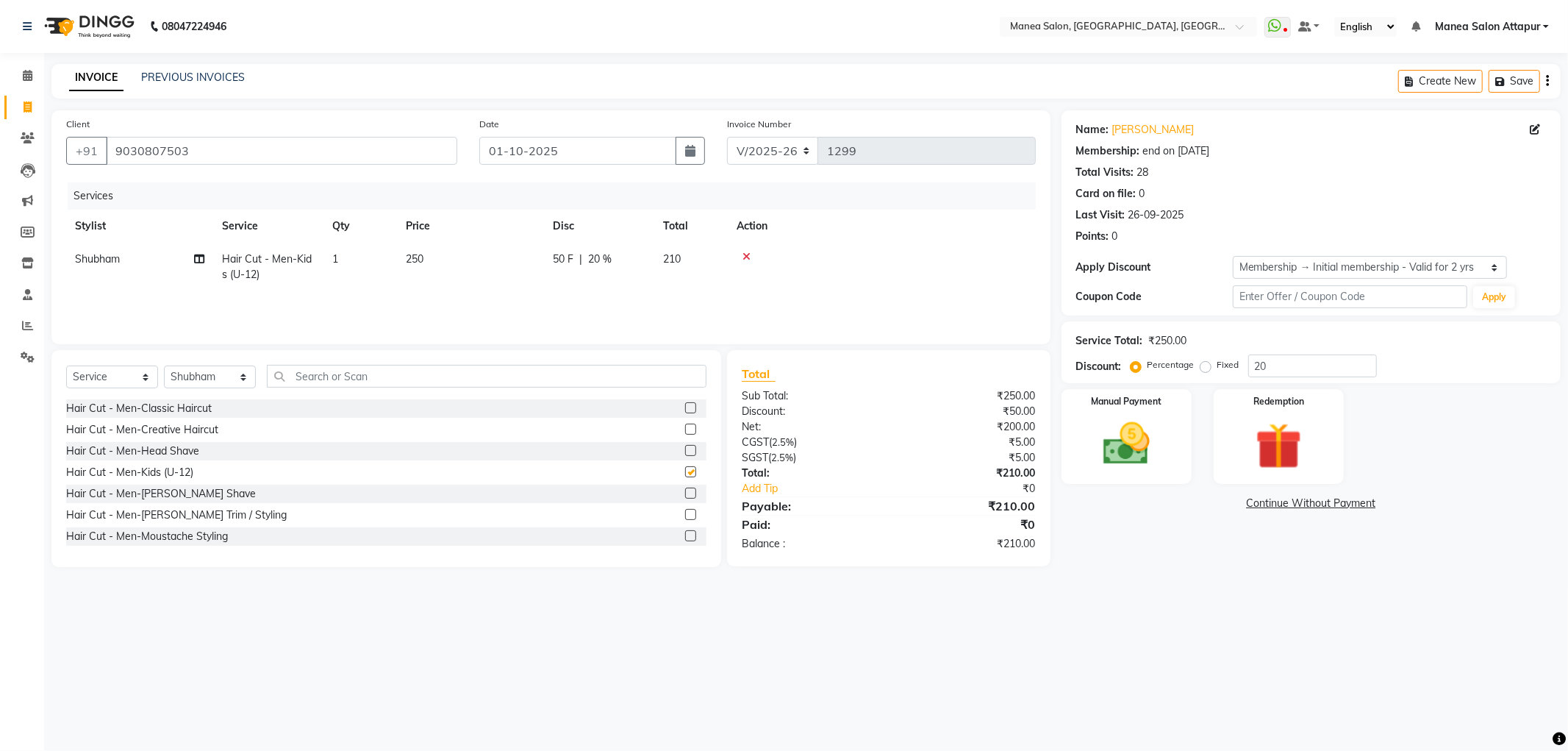
checkbox input "false"
click at [685, 491] on label at bounding box center [691, 493] width 11 height 11
click at [685, 491] on input "checkbox" at bounding box center [690, 494] width 9 height 9
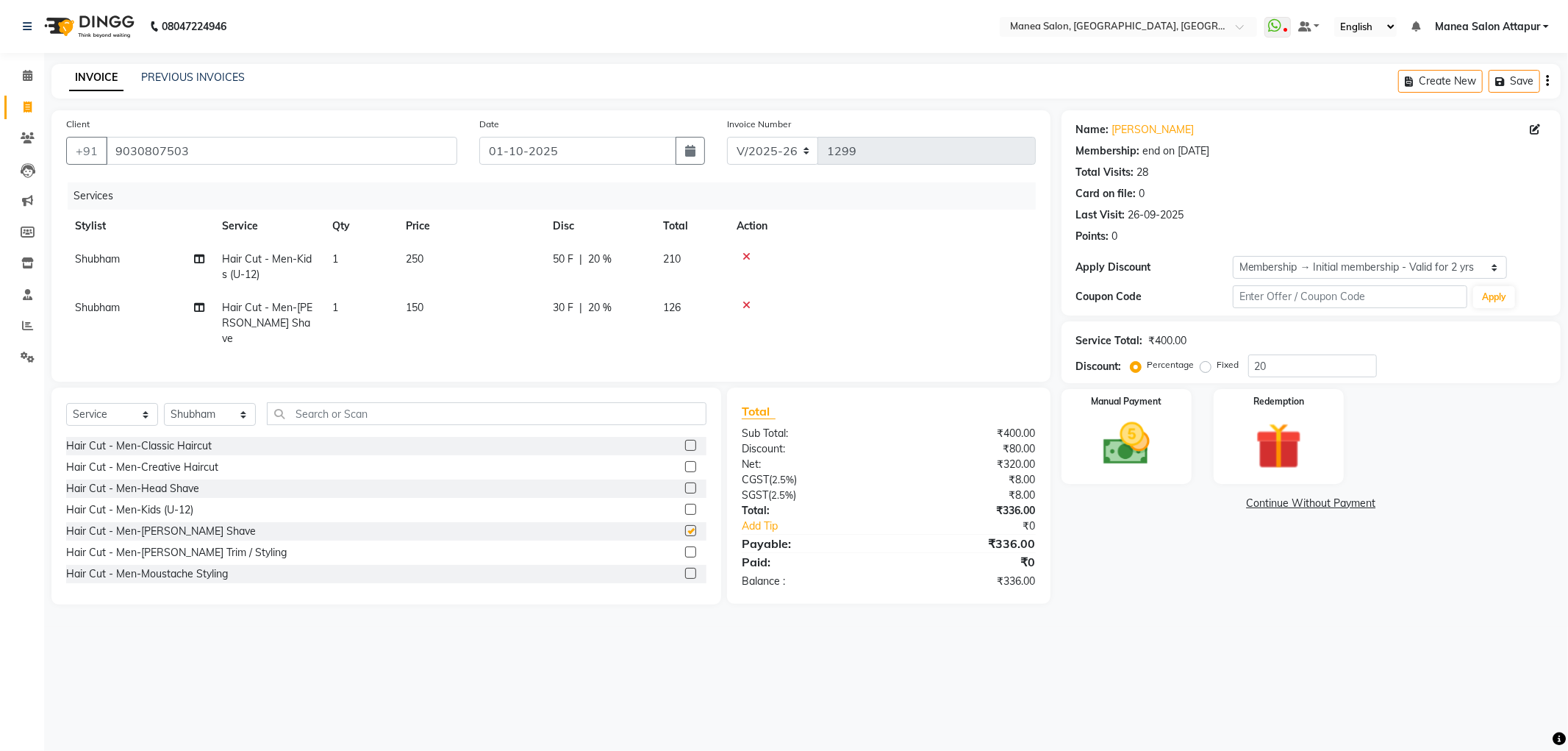
checkbox input "false"
click at [748, 257] on icon at bounding box center [746, 256] width 8 height 10
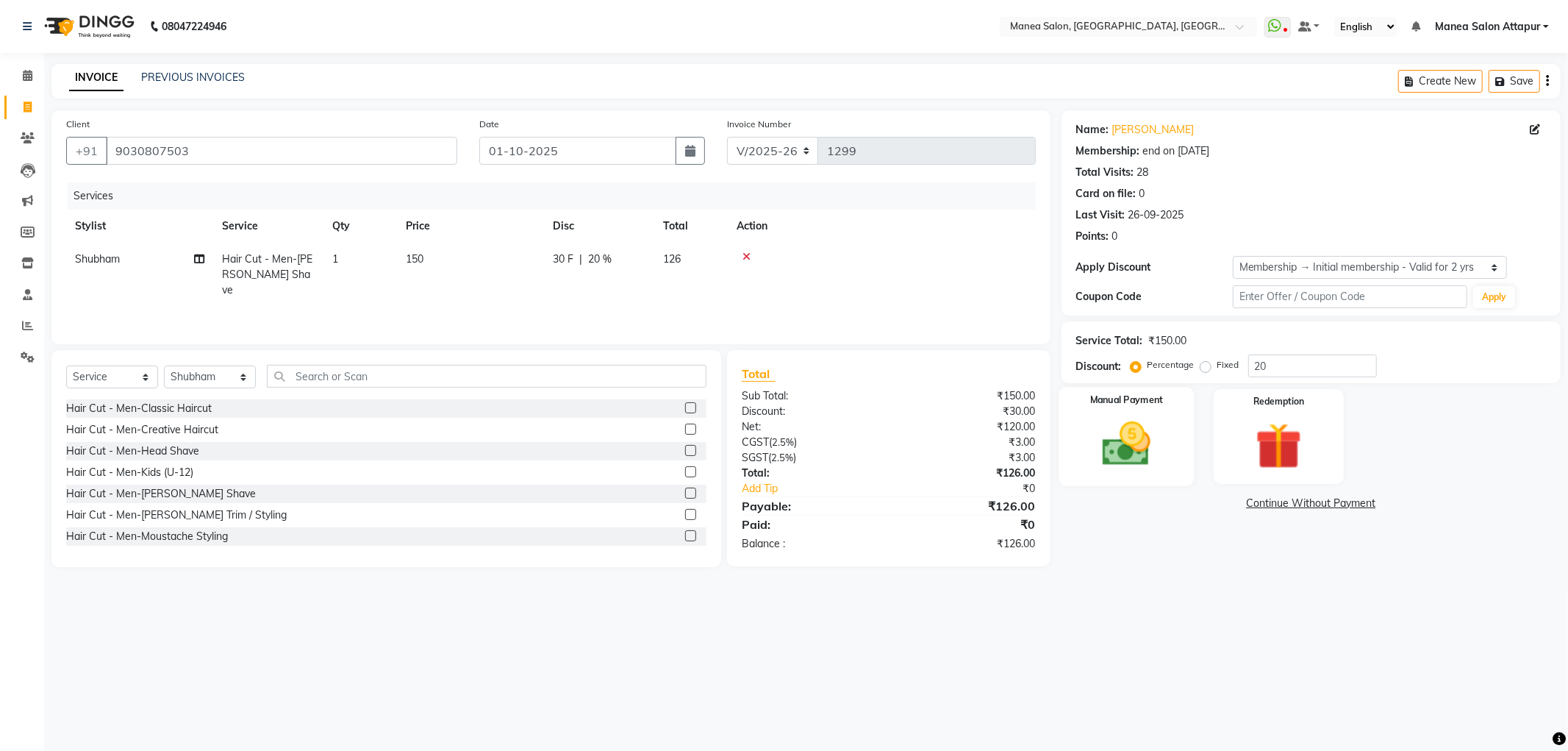
click at [1151, 456] on img at bounding box center [1127, 444] width 79 height 56
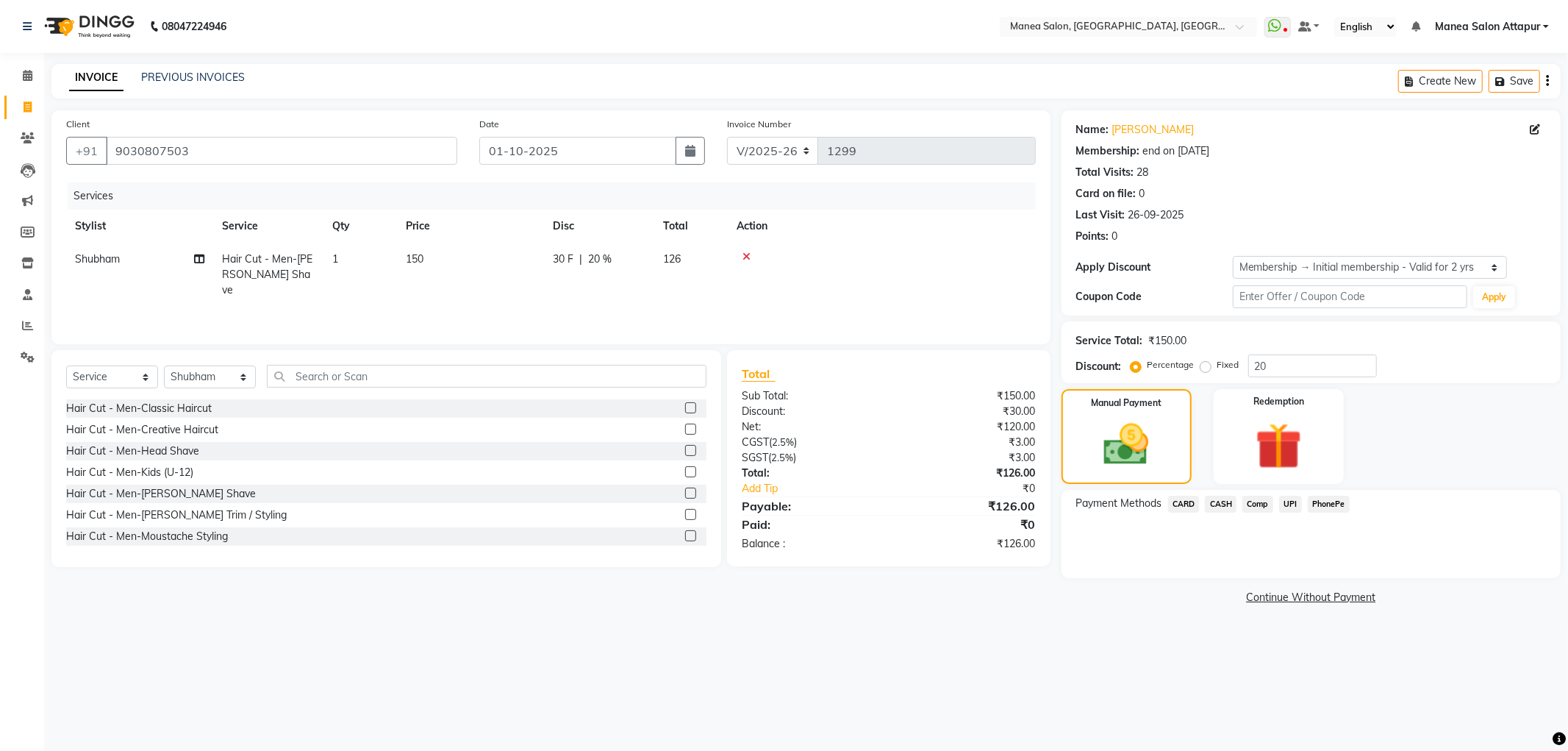
click at [1296, 507] on span "UPI" at bounding box center [1290, 503] width 23 height 17
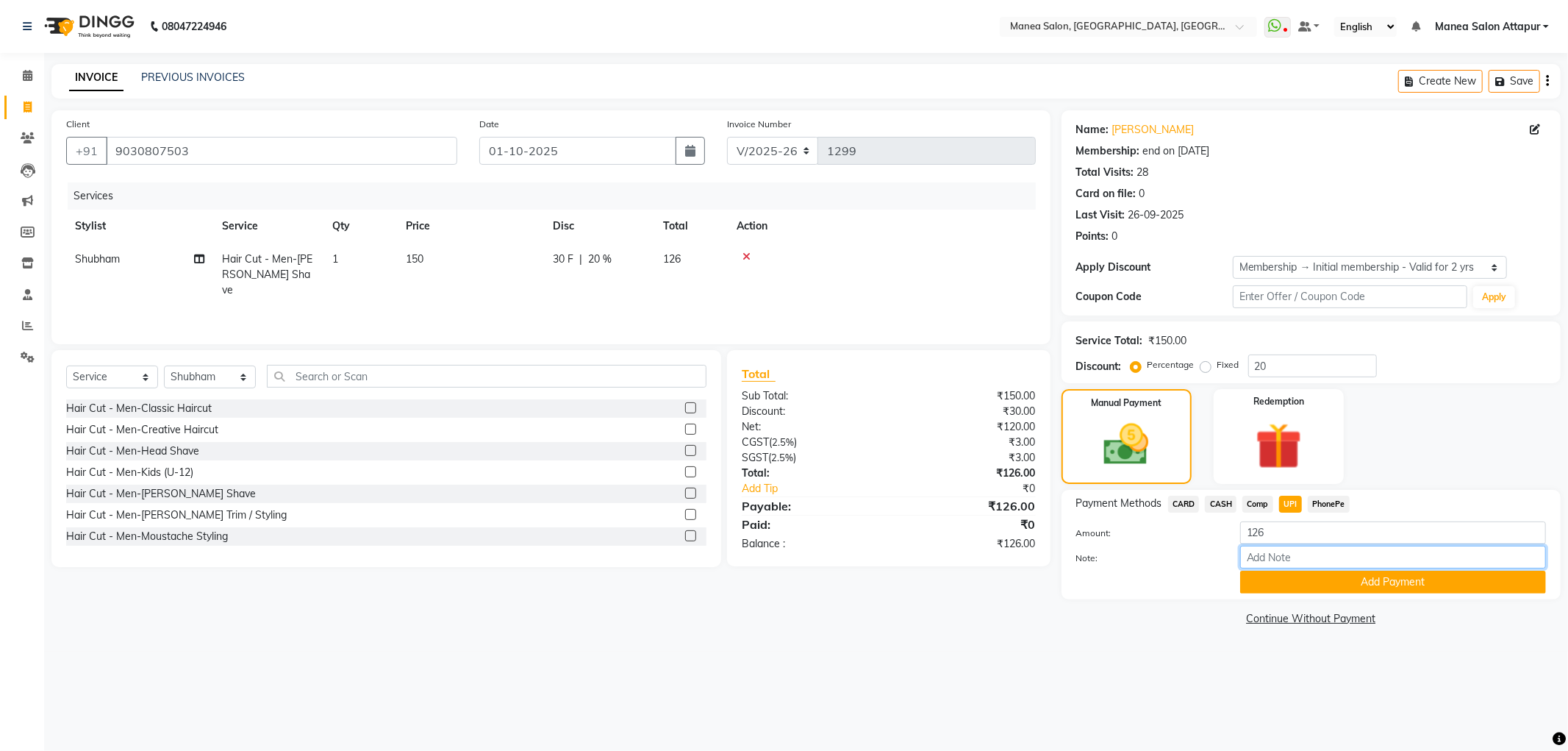
drag, startPoint x: 1315, startPoint y: 553, endPoint x: 1337, endPoint y: 553, distance: 22.0
click at [1315, 553] on input "Note:" at bounding box center [1393, 557] width 306 height 23
click at [1288, 556] on input "Counter Cash" at bounding box center [1393, 557] width 306 height 23
type input "C"
click at [1292, 552] on input "Note:" at bounding box center [1393, 557] width 306 height 23
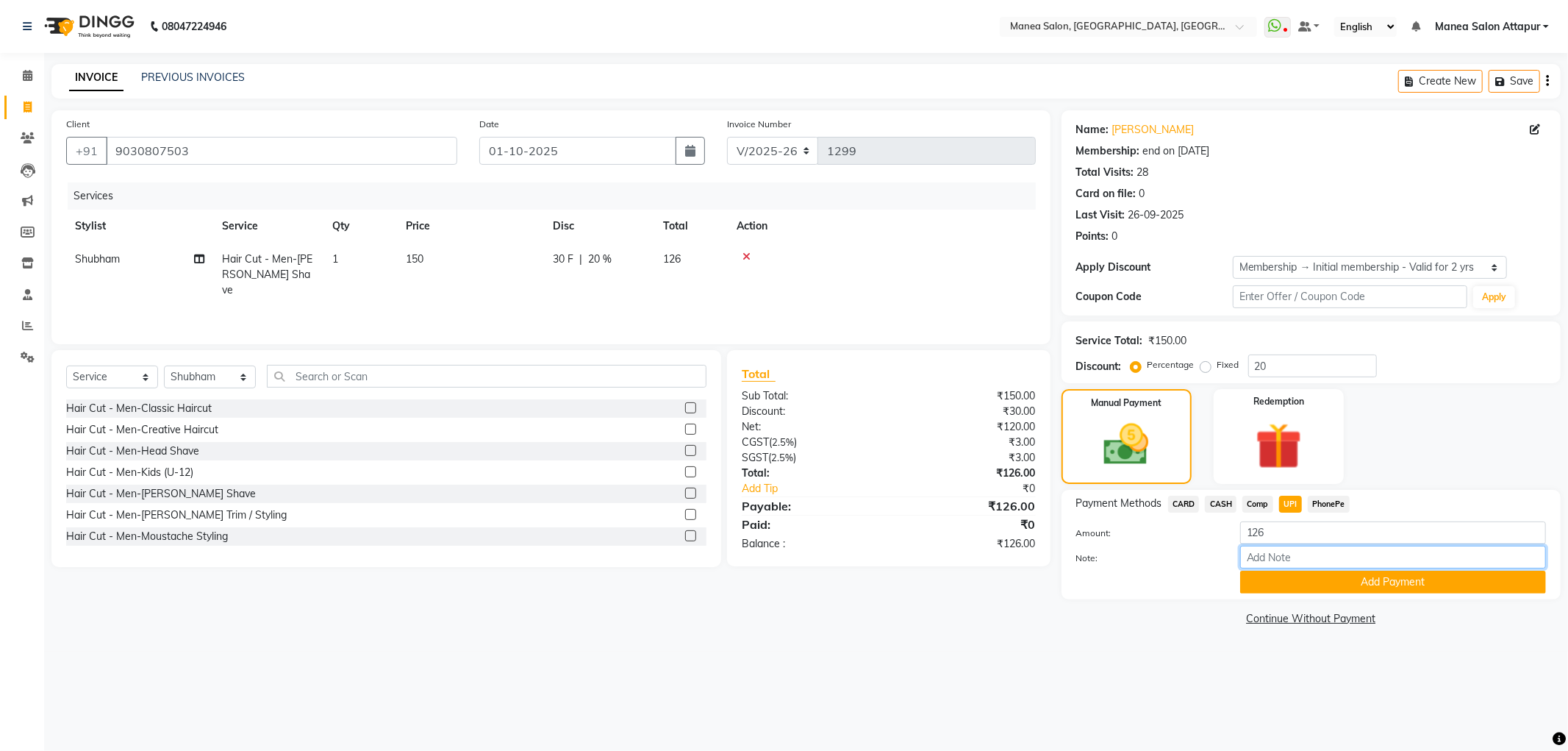
click at [1281, 560] on input "Note:" at bounding box center [1393, 557] width 306 height 23
type input "account"
click at [1274, 587] on button "Add Payment" at bounding box center [1393, 581] width 306 height 23
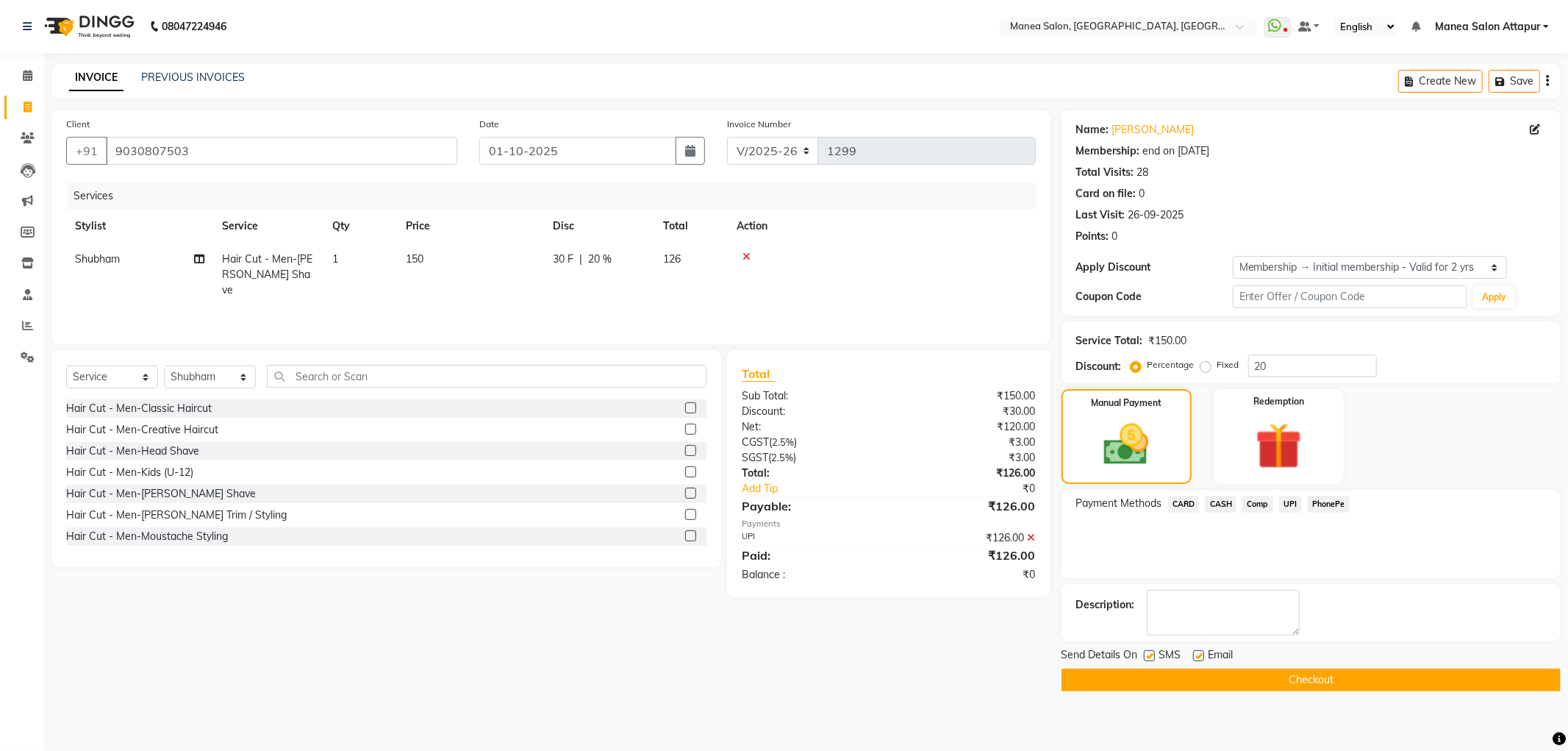
click at [1282, 684] on button "Checkout" at bounding box center [1311, 679] width 499 height 23
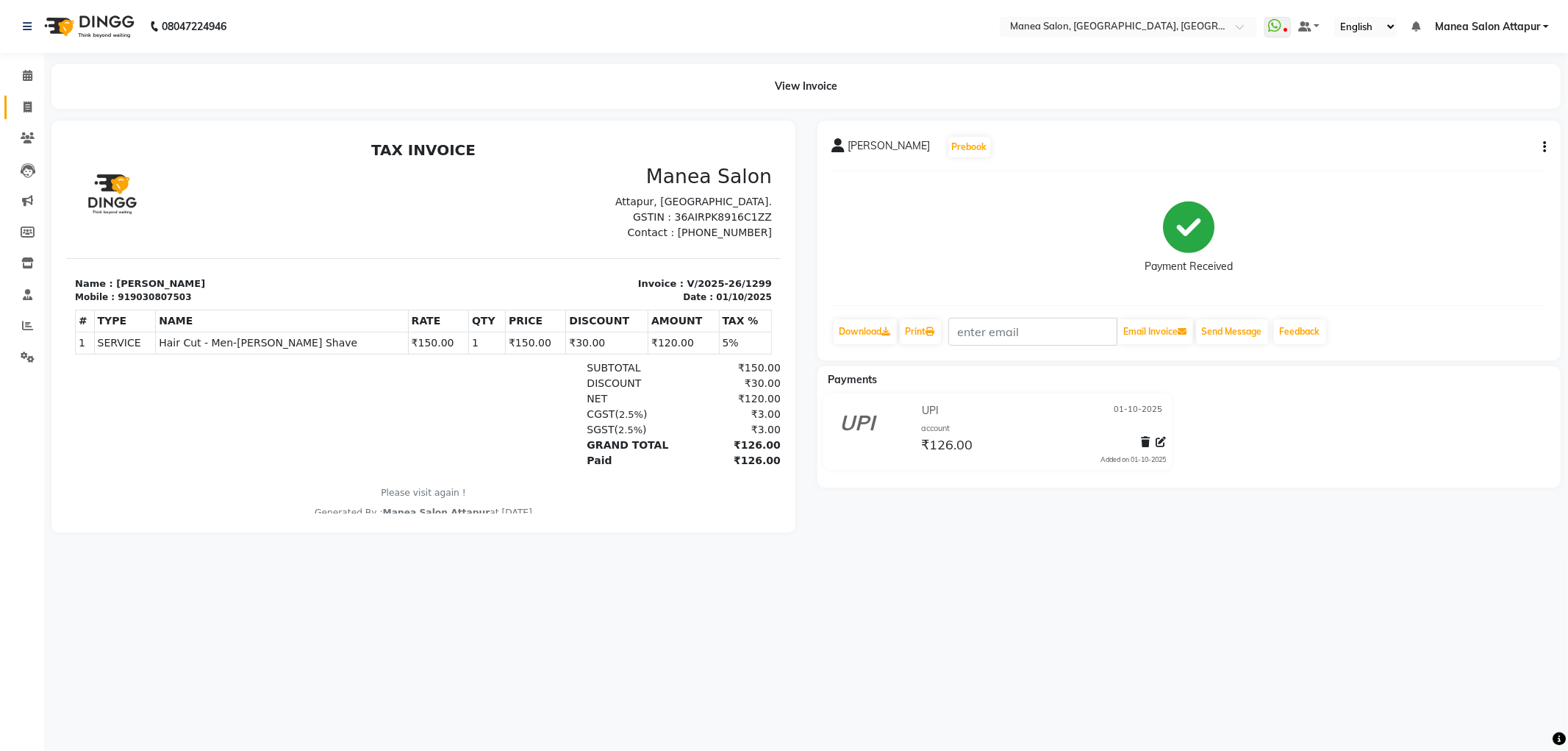
click at [24, 96] on link "Invoice" at bounding box center [22, 107] width 36 height 24
select select "6587"
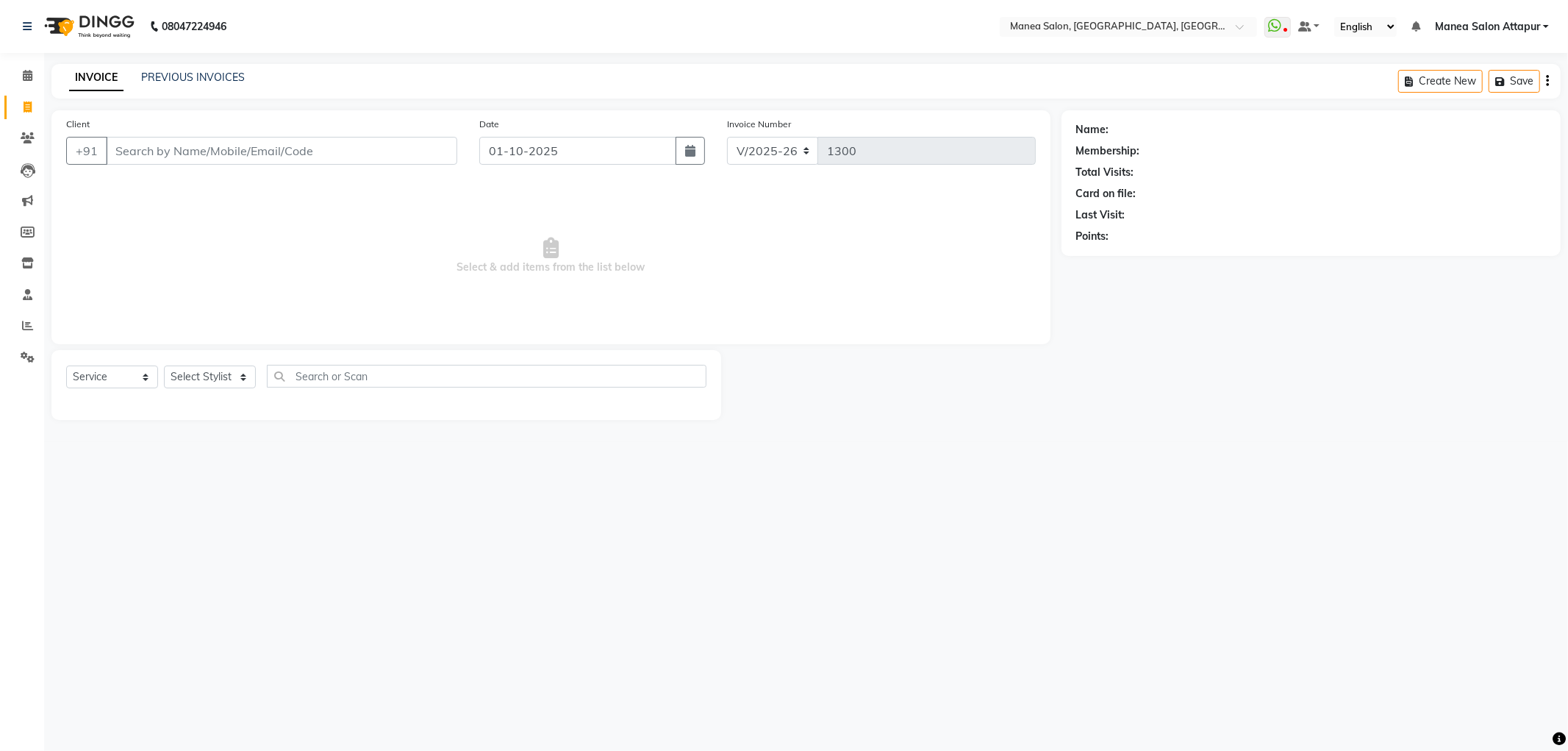
click at [174, 160] on input "Client" at bounding box center [281, 150] width 351 height 28
select select "membership"
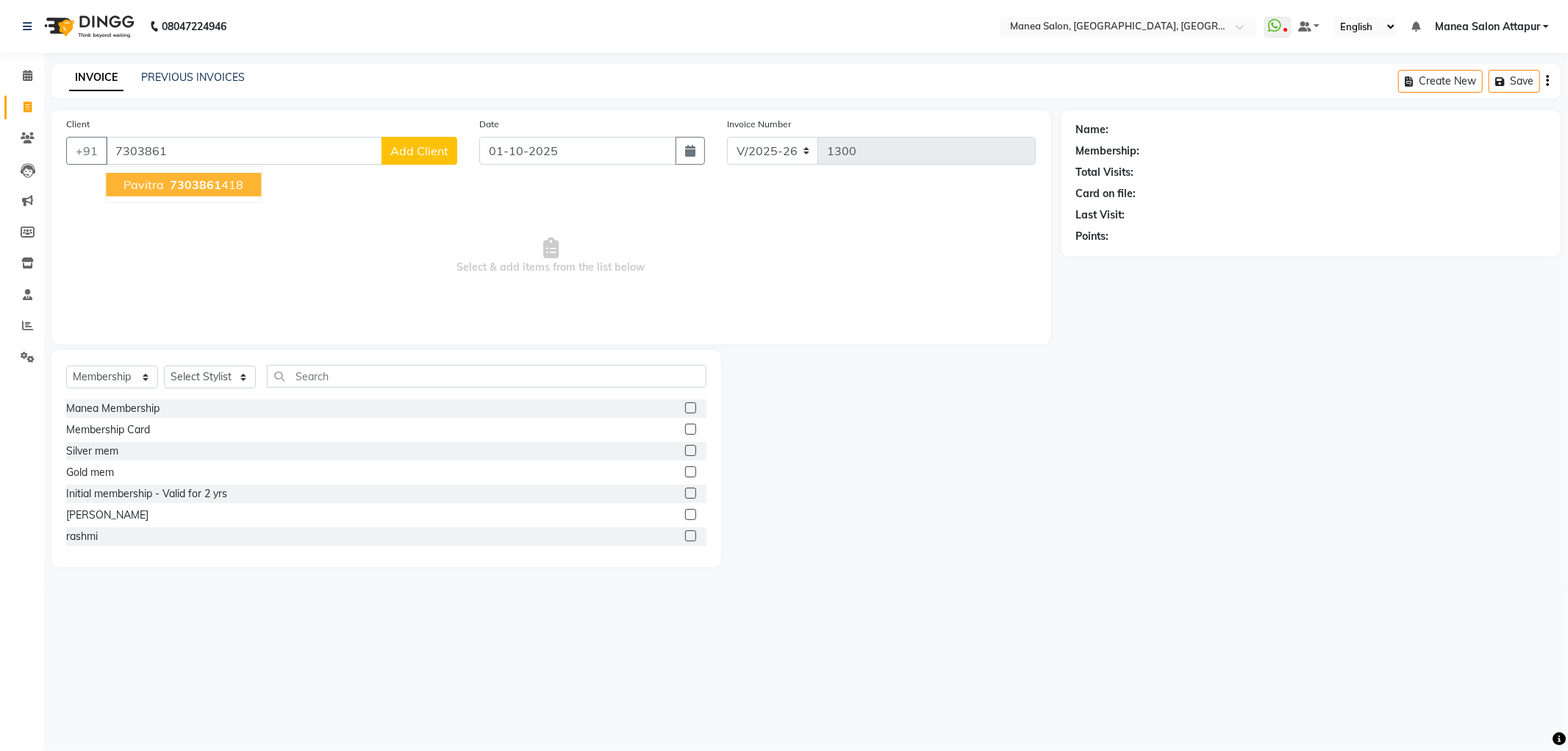
click at [172, 194] on button "Pavitra 7303861 418" at bounding box center [183, 185] width 155 height 24
type input "7303861418"
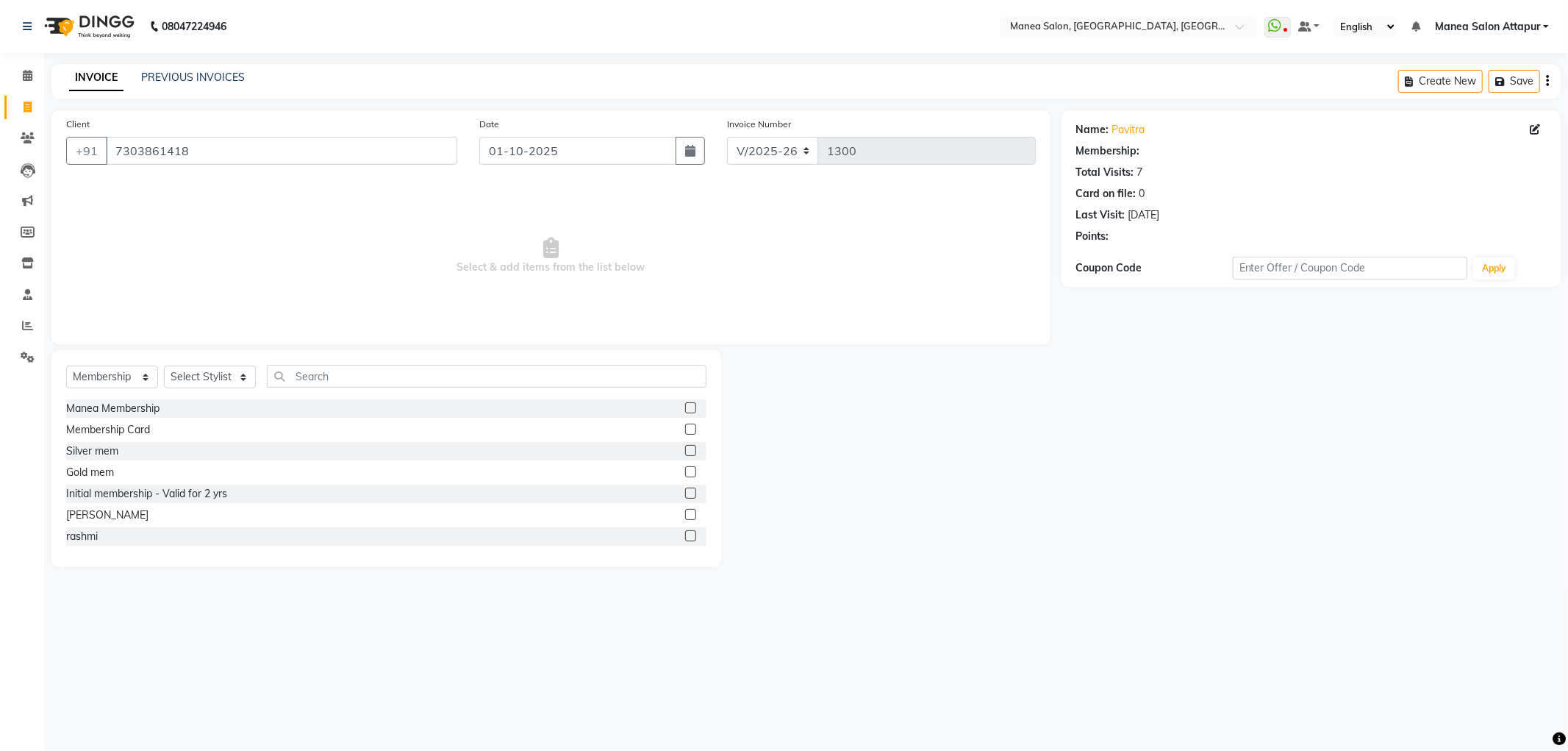
select select "1: Object"
click at [133, 371] on select "Select Service Product Membership Package Voucher Prepaid Gift Card" at bounding box center [112, 377] width 92 height 23
select select "service"
click at [66, 366] on select "Select Service Product Membership Package Voucher Prepaid Gift Card" at bounding box center [112, 377] width 92 height 23
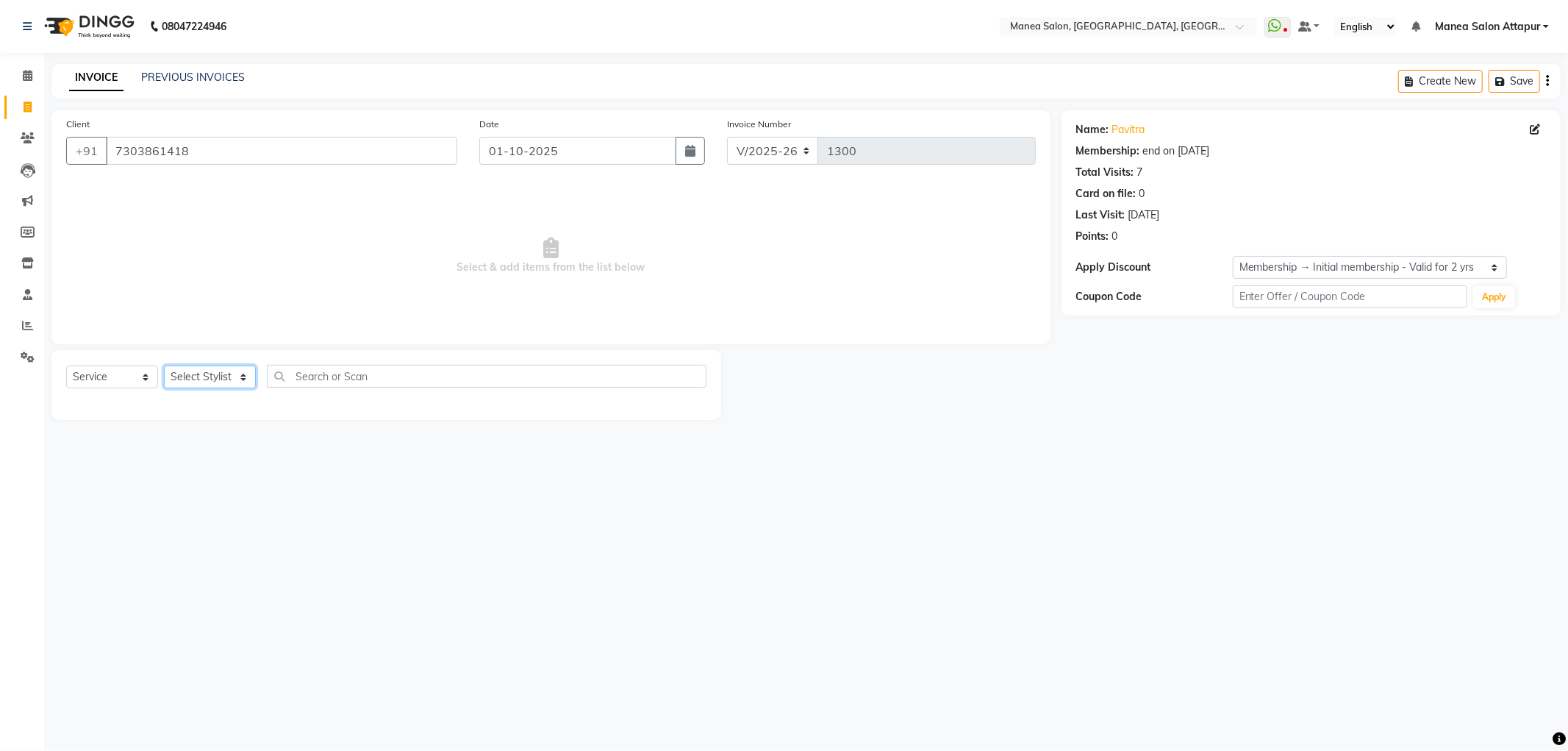
click at [200, 381] on select "Select Stylist Aryan Ashok [PERSON_NAME] [PERSON_NAME] [PERSON_NAME] [PERSON_NA…" at bounding box center [210, 377] width 92 height 23
select select "78234"
click at [164, 366] on select "Select Stylist Aryan Ashok [PERSON_NAME] [PERSON_NAME] [PERSON_NAME] [PERSON_NA…" at bounding box center [210, 377] width 92 height 23
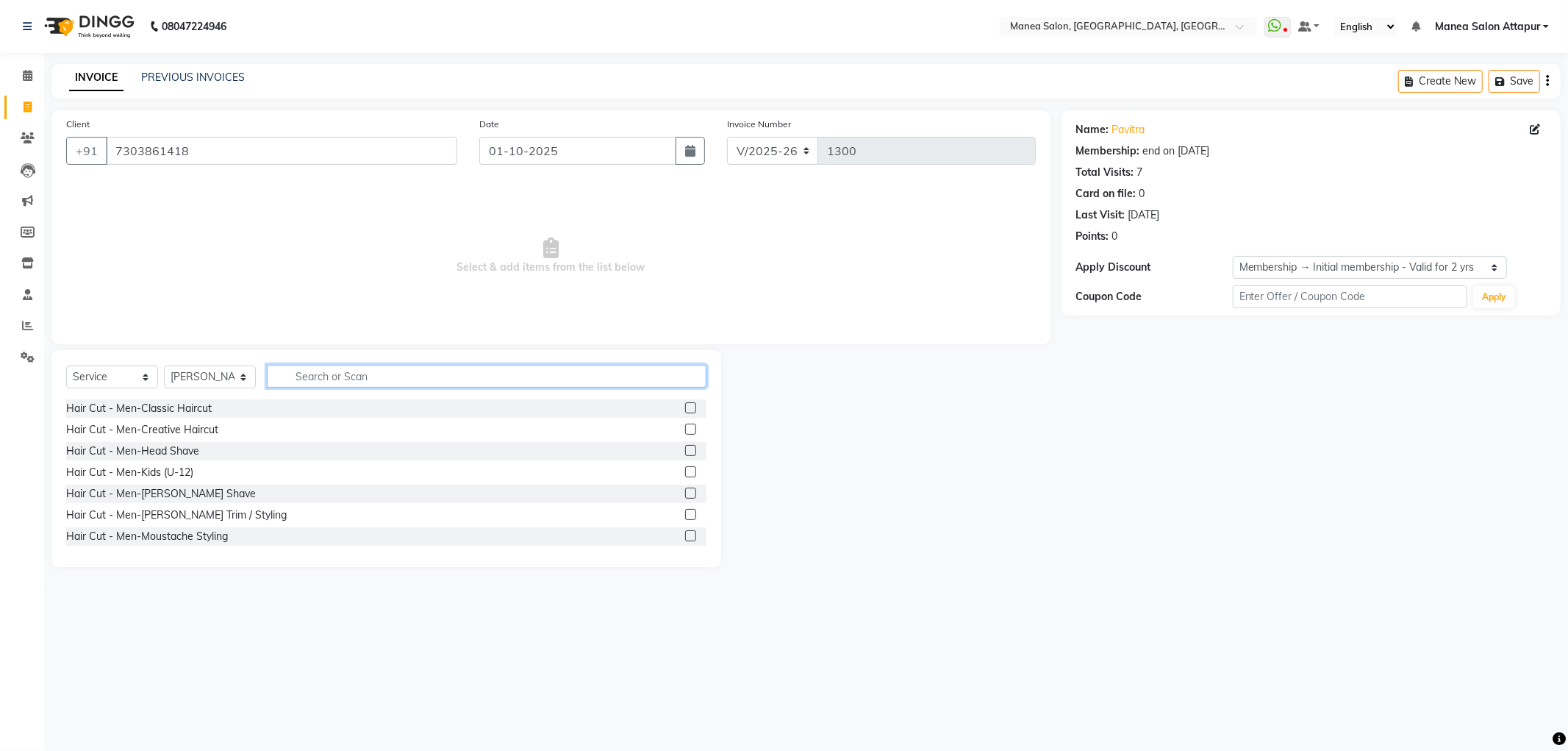
drag, startPoint x: 318, startPoint y: 373, endPoint x: 311, endPoint y: 378, distance: 8.6
click at [318, 374] on input "text" at bounding box center [486, 376] width 440 height 23
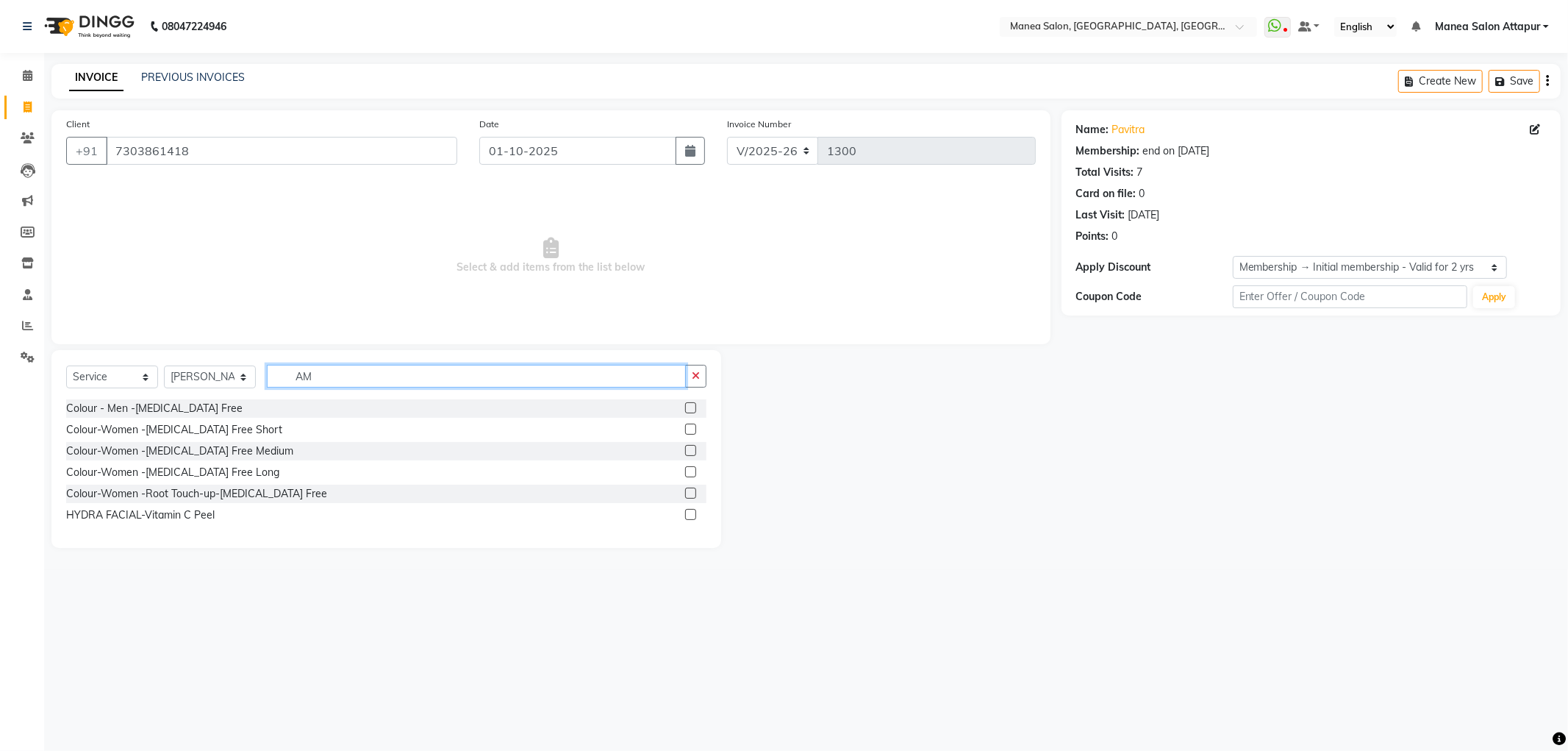
click at [334, 379] on input "AM" at bounding box center [476, 376] width 419 height 23
type input "A"
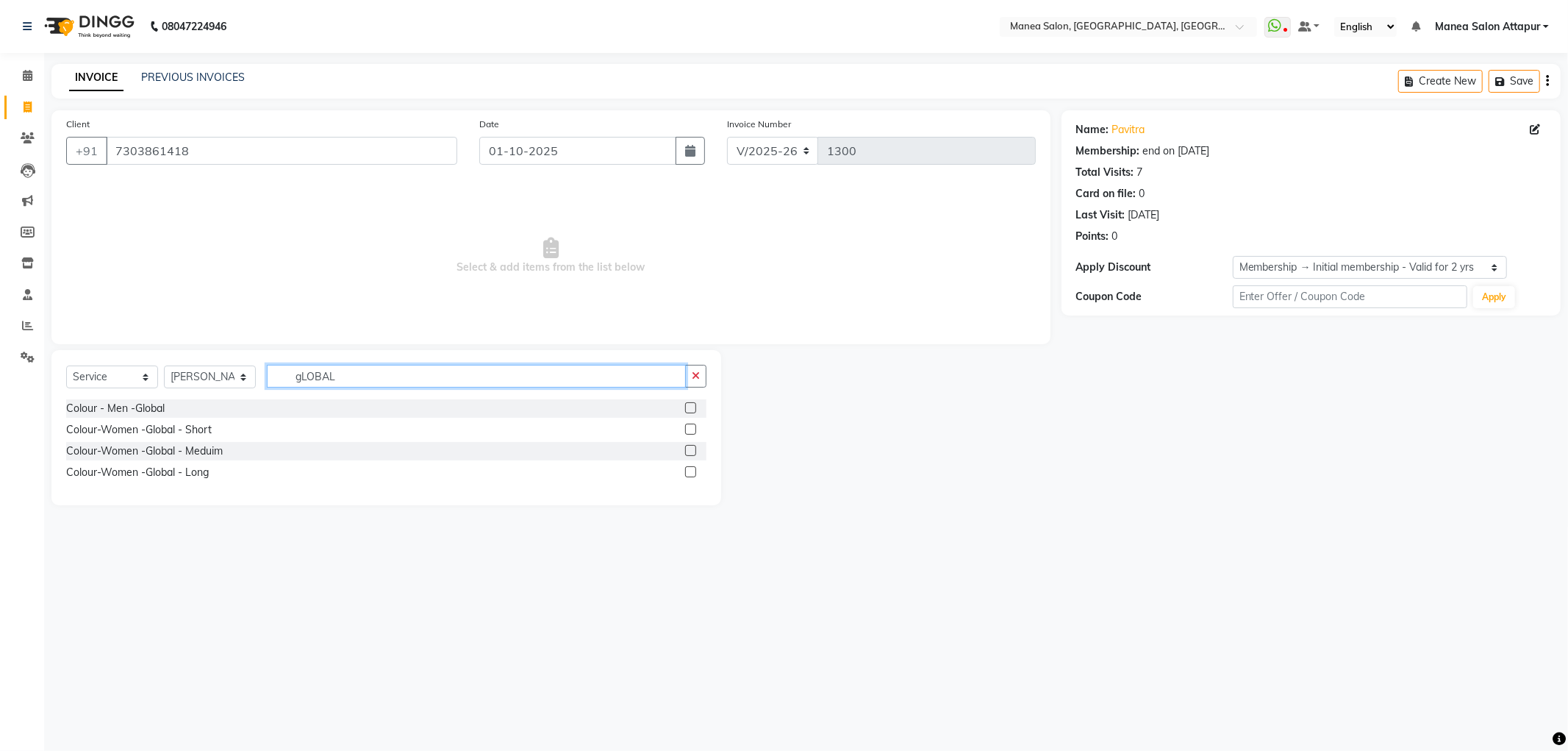
type input "gLOBAL"
click at [688, 446] on label at bounding box center [691, 450] width 11 height 11
click at [688, 446] on input "checkbox" at bounding box center [690, 451] width 9 height 9
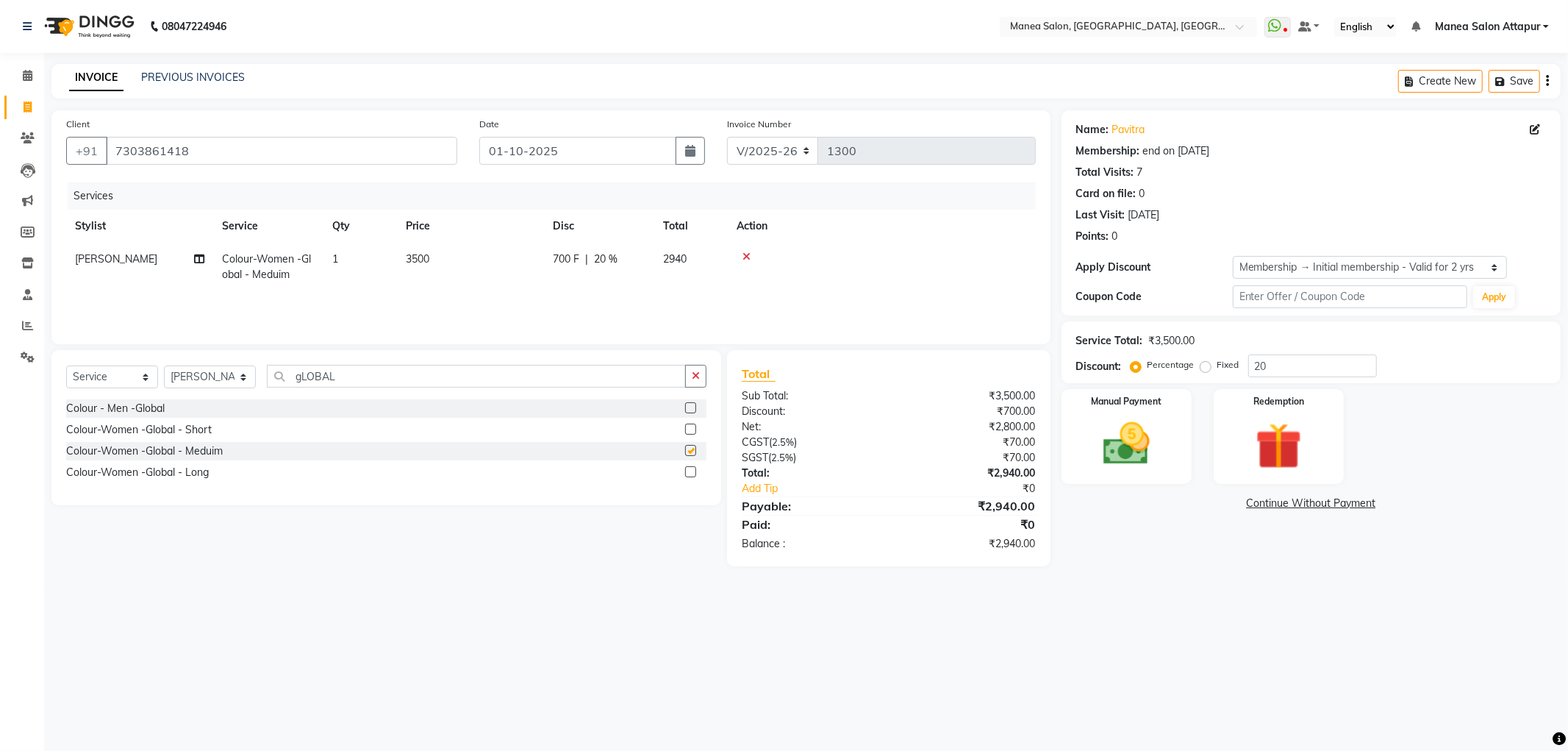
checkbox input "false"
click at [591, 375] on input "gLOBAL" at bounding box center [476, 376] width 419 height 23
type input "g"
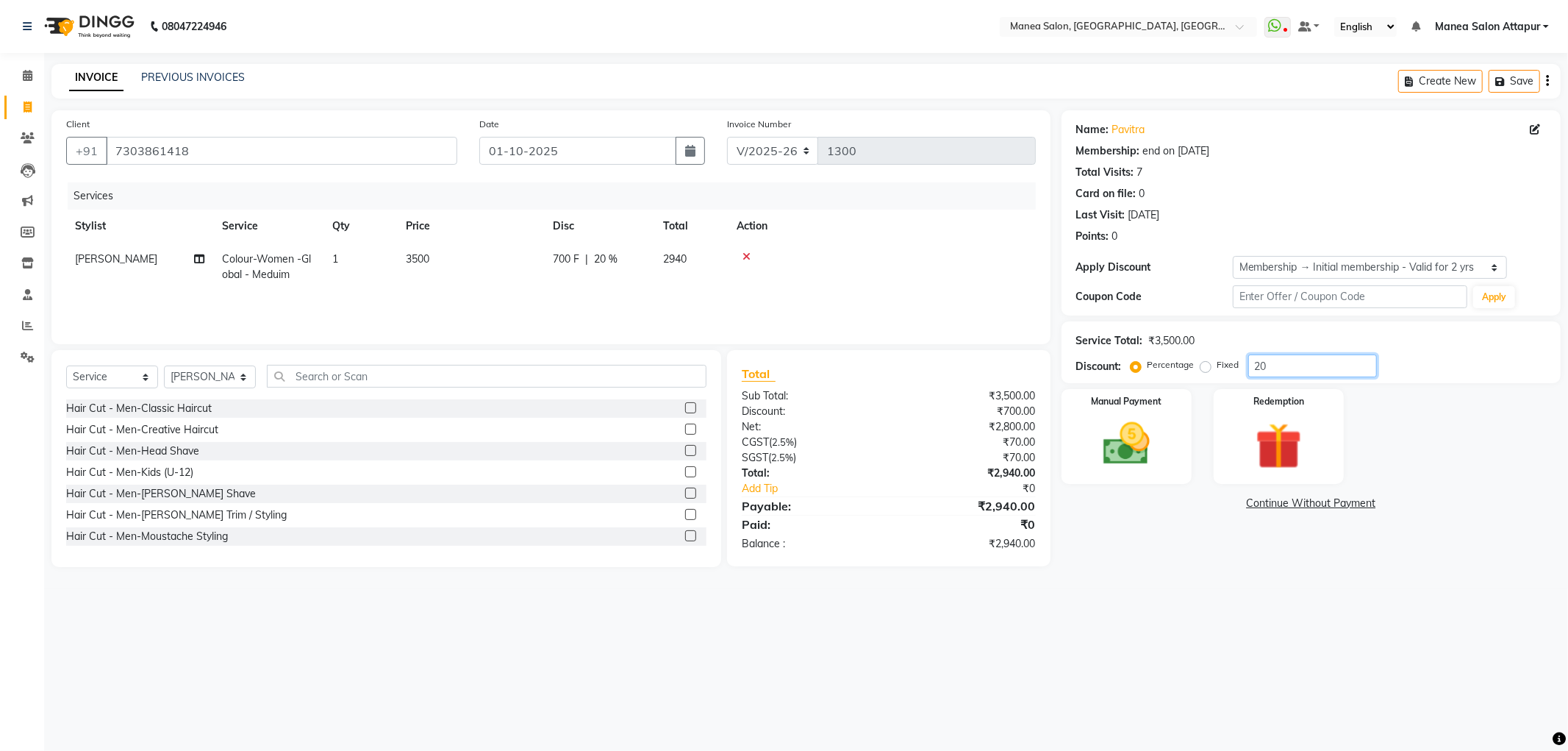
click at [1274, 366] on input "20" at bounding box center [1312, 366] width 129 height 23
type input "2"
type input "25"
click at [1135, 430] on img at bounding box center [1127, 444] width 79 height 56
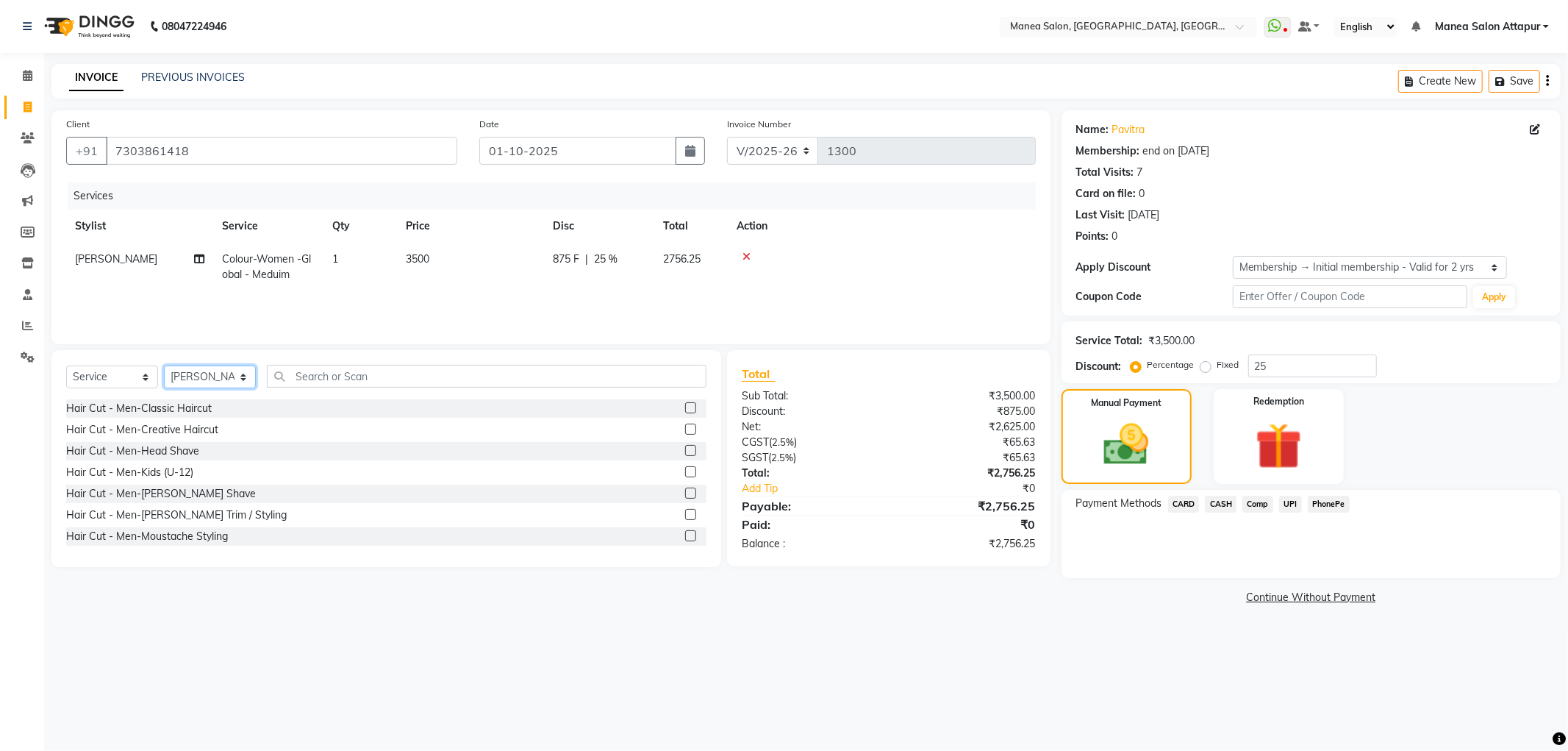
click at [236, 373] on select "Select Stylist Aryan Ashok [PERSON_NAME] [PERSON_NAME] [PERSON_NAME] [PERSON_NA…" at bounding box center [210, 377] width 92 height 23
click at [164, 366] on select "Select Stylist Aryan Ashok [PERSON_NAME] [PERSON_NAME] [PERSON_NAME] [PERSON_NA…" at bounding box center [210, 377] width 92 height 23
click at [212, 385] on select "Select Stylist Aryan Ashok [PERSON_NAME] [PERSON_NAME] [PERSON_NAME] [PERSON_NA…" at bounding box center [210, 377] width 92 height 23
click at [164, 366] on select "Select Stylist Aryan Ashok [PERSON_NAME] [PERSON_NAME] [PERSON_NAME] [PERSON_NA…" at bounding box center [210, 377] width 92 height 23
click at [240, 379] on select "Select Stylist Aryan Ashok [PERSON_NAME] [PERSON_NAME] [PERSON_NAME] [PERSON_NA…" at bounding box center [210, 377] width 92 height 23
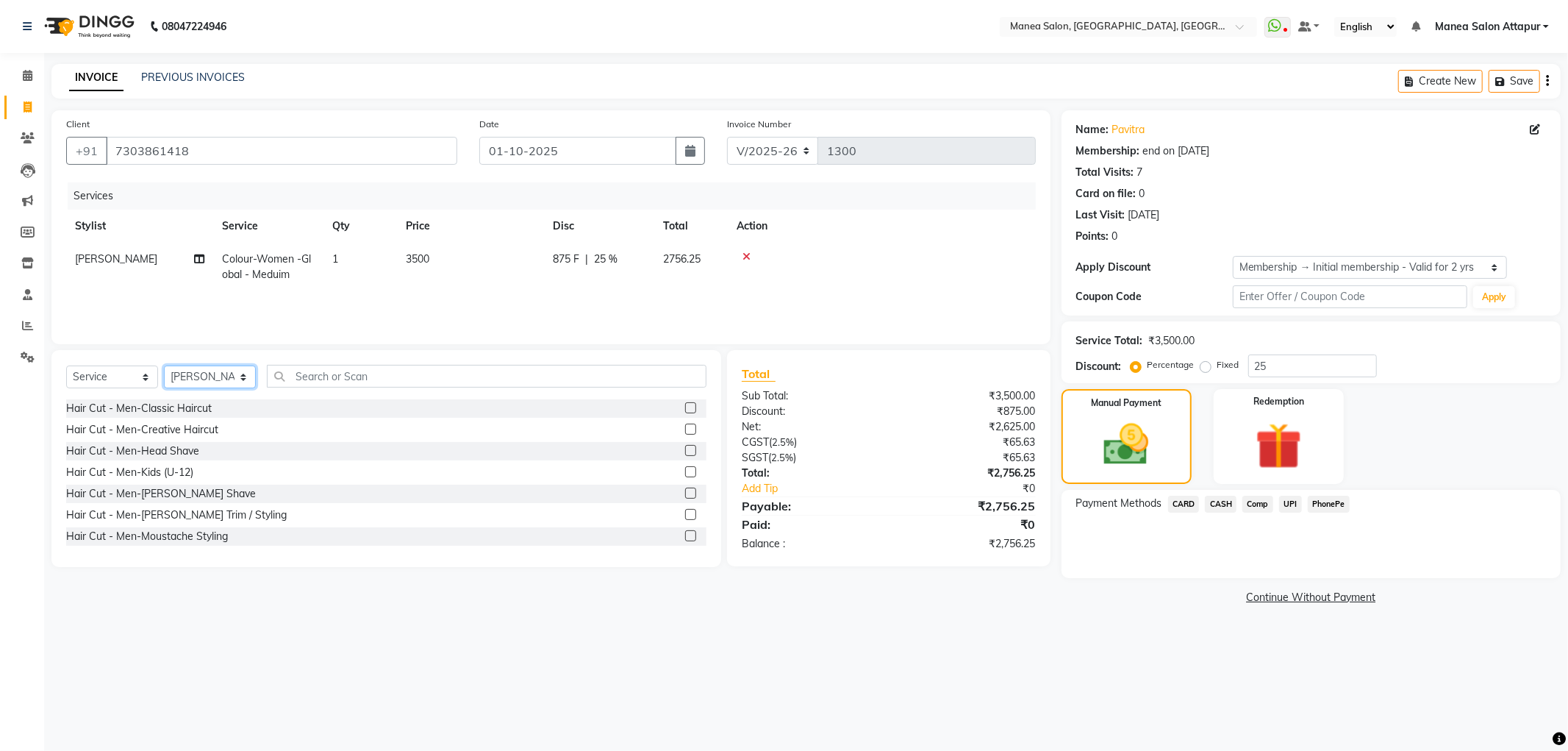
select select "78234"
click at [164, 366] on select "Select Stylist Aryan Ashok [PERSON_NAME] [PERSON_NAME] [PERSON_NAME] [PERSON_NA…" at bounding box center [210, 377] width 92 height 23
click at [115, 253] on td "[PERSON_NAME]" at bounding box center [140, 266] width 147 height 48
select select "78234"
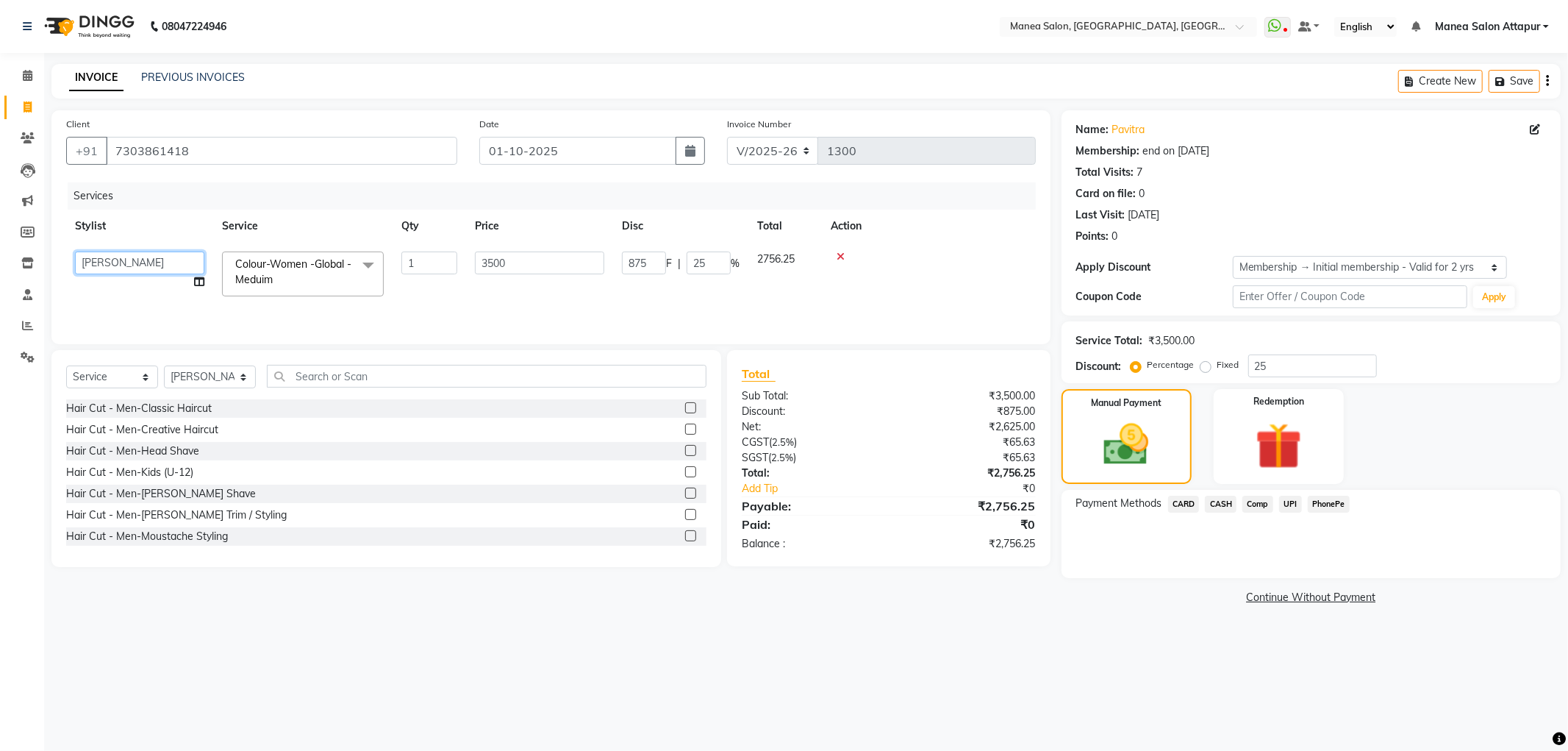
click at [145, 261] on select "[PERSON_NAME] [PERSON_NAME] [PERSON_NAME] [PERSON_NAME] [PERSON_NAME] [PERSON_N…" at bounding box center [140, 262] width 129 height 23
select select "52941"
drag, startPoint x: 199, startPoint y: 261, endPoint x: 191, endPoint y: 257, distance: 8.9
click at [199, 261] on select "[PERSON_NAME] [PERSON_NAME] [PERSON_NAME] [PERSON_NAME] [PERSON_NAME] [PERSON_N…" at bounding box center [140, 262] width 129 height 23
select select "78234"
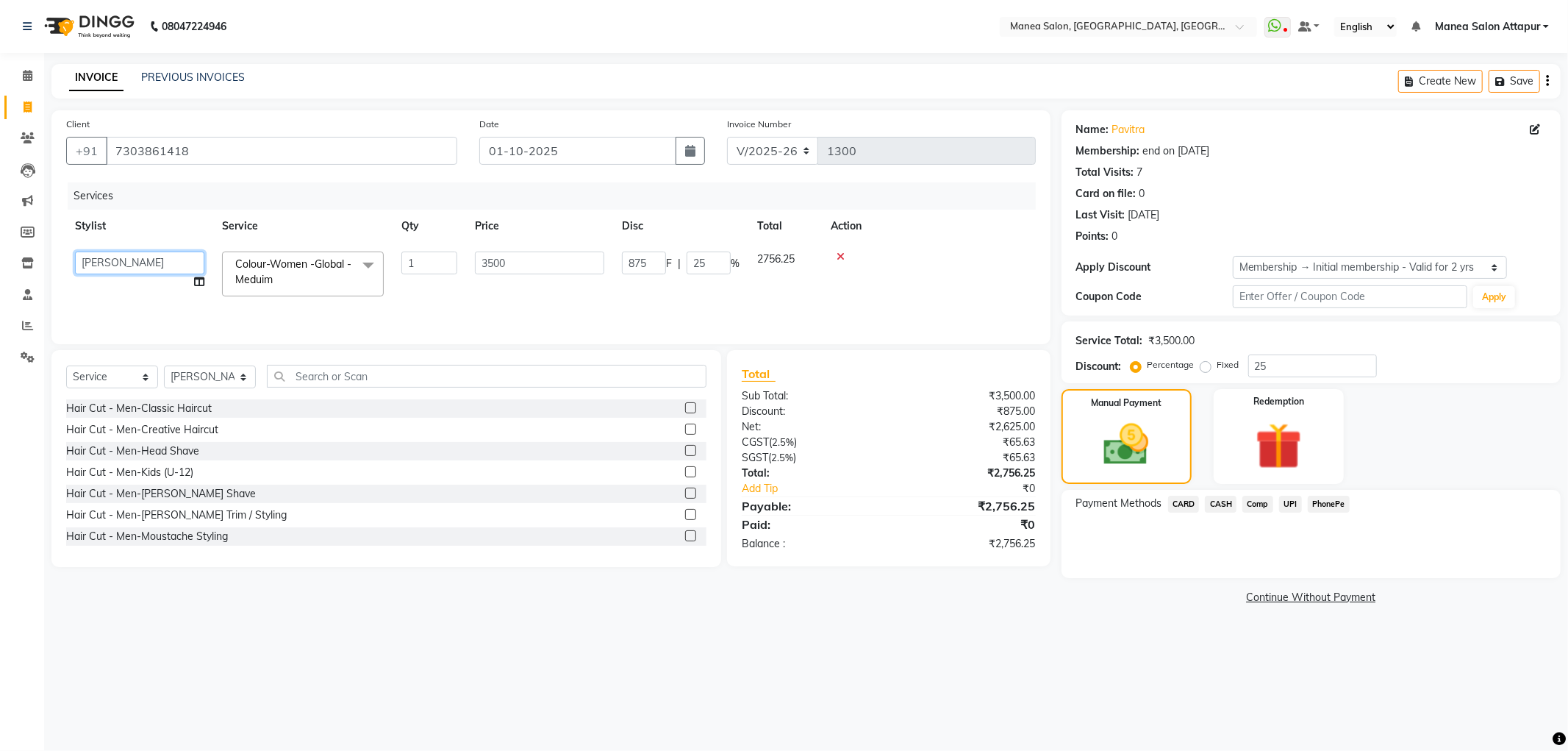
click at [165, 252] on select "[PERSON_NAME] [PERSON_NAME] [PERSON_NAME] [PERSON_NAME] [PERSON_NAME] [PERSON_N…" at bounding box center [140, 262] width 129 height 23
click at [206, 280] on td "[PERSON_NAME] [PERSON_NAME] [PERSON_NAME] [PERSON_NAME] [PERSON_NAME] [PERSON_N…" at bounding box center [140, 273] width 147 height 62
select select "78234"
click at [197, 281] on icon at bounding box center [199, 281] width 10 height 10
select select "78234"
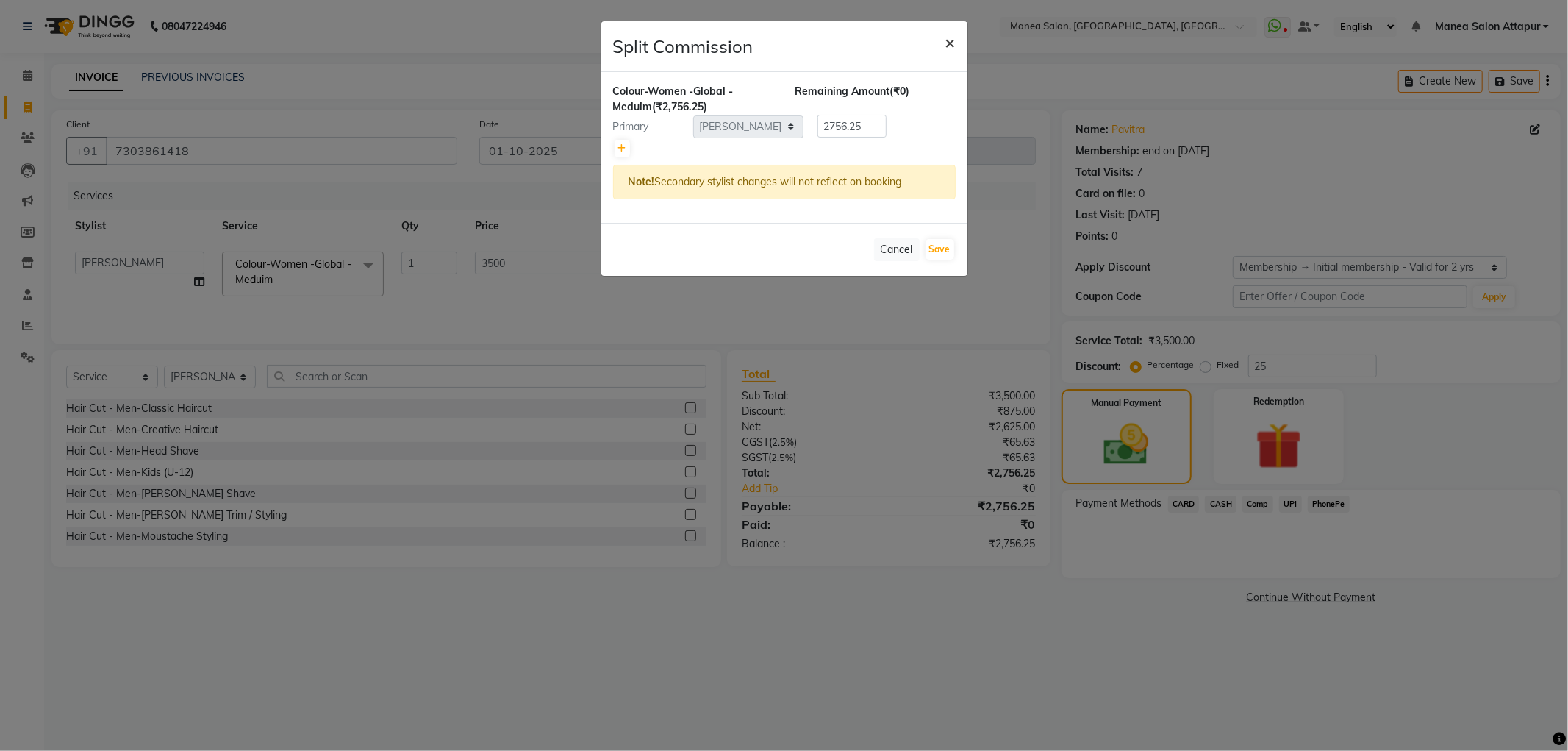
click at [950, 39] on span "×" at bounding box center [950, 42] width 10 height 22
